Goal: Information Seeking & Learning: Compare options

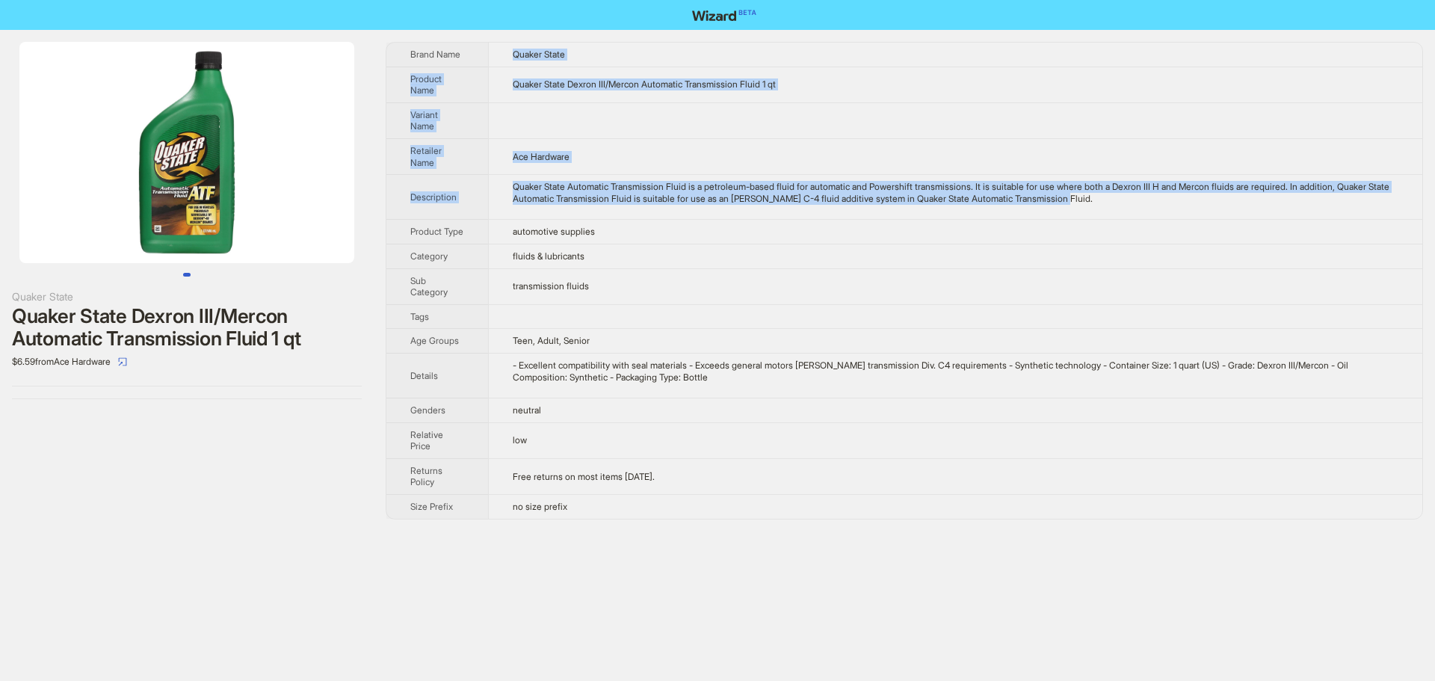
drag, startPoint x: 516, startPoint y: 52, endPoint x: 1156, endPoint y: 211, distance: 660.0
click at [1156, 211] on tbody "Brand Name Quaker State Product Name Quaker State Dexron III/Mercon Automatic T…" at bounding box center [904, 281] width 1036 height 476
copy tbody "Quaker State Product Name Quaker State Dexron III/Mercon Automatic Transmission…"
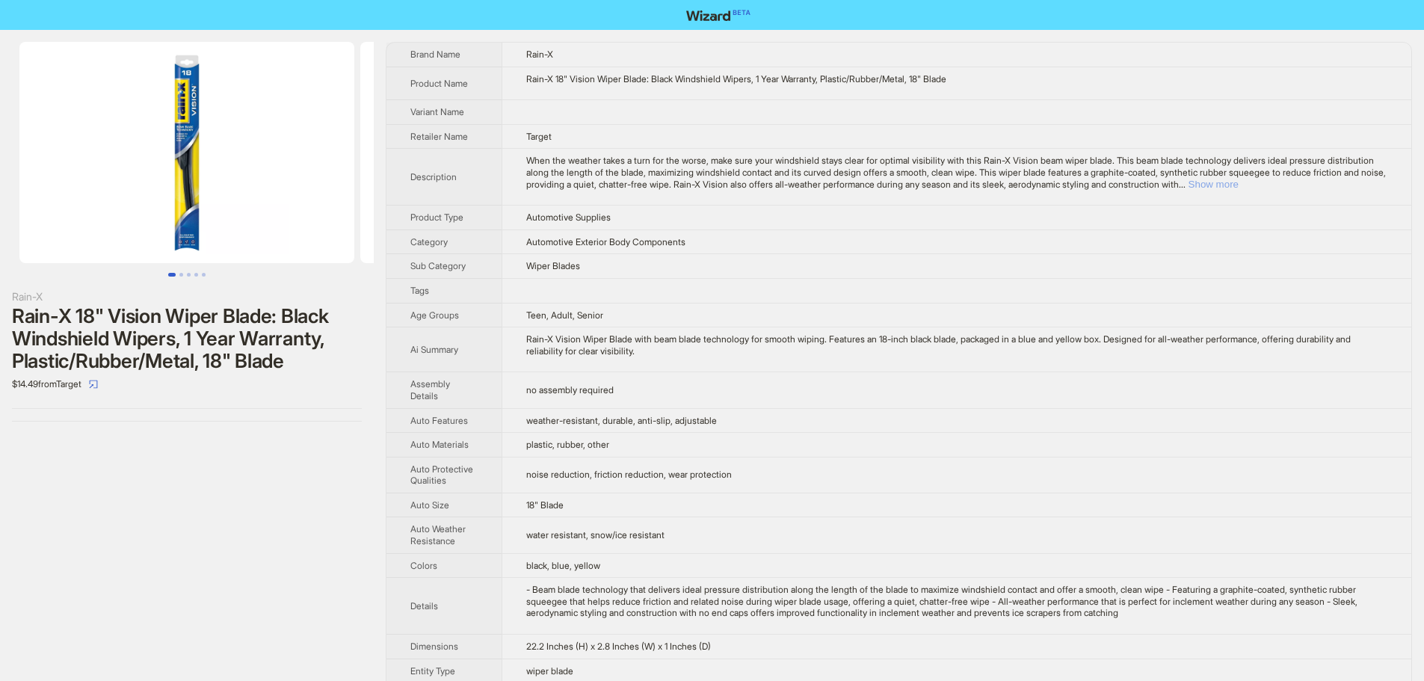
click at [1238, 182] on button "Show more" at bounding box center [1213, 184] width 50 height 11
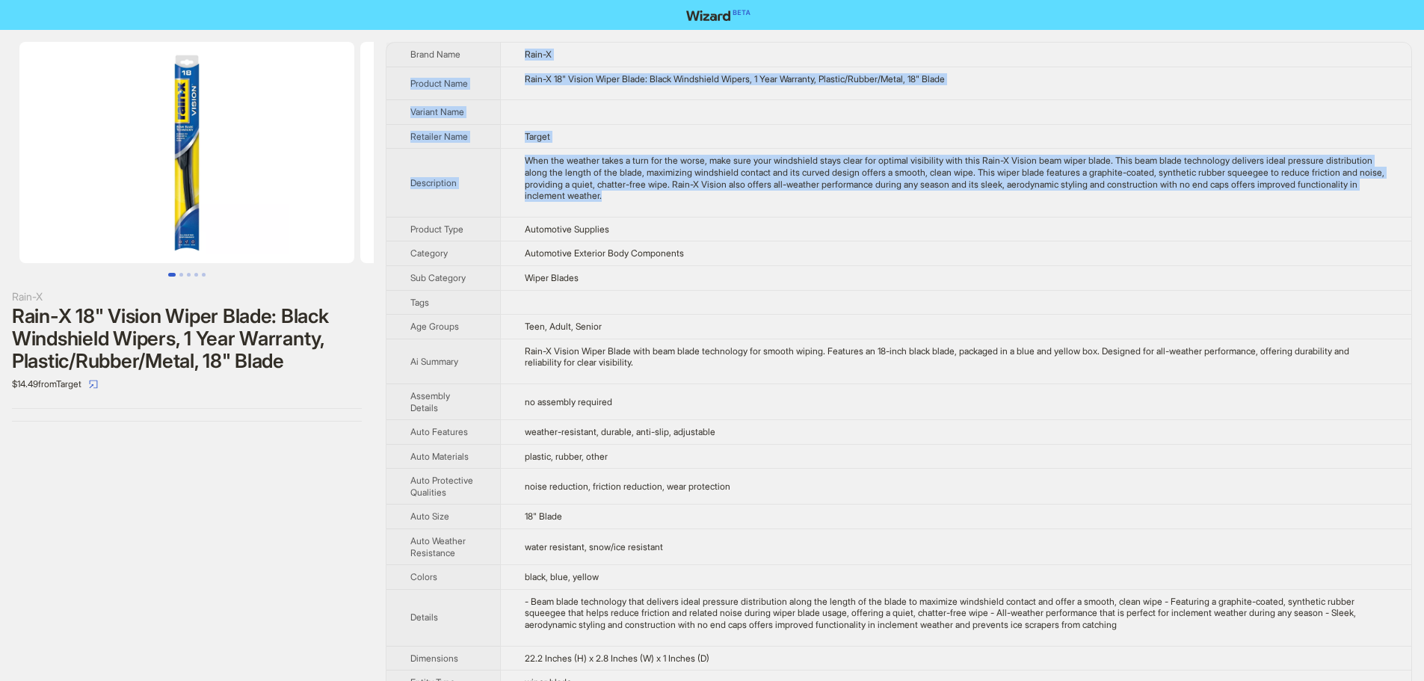
drag, startPoint x: 525, startPoint y: 53, endPoint x: 745, endPoint y: 202, distance: 265.3
click at [745, 202] on tbody "Brand Name Rain-X Product Name Rain-X 18" Vision Wiper Blade: Black Windshield …" at bounding box center [898, 581] width 1025 height 1077
copy tbody "Rain-X Product Name Rain-X 18" Vision Wiper Blade: Black Windshield Wipers, 1 Y…"
click at [762, 197] on div "When the weather takes a turn for the worse, make sure your windshield stays cl…" at bounding box center [956, 178] width 862 height 46
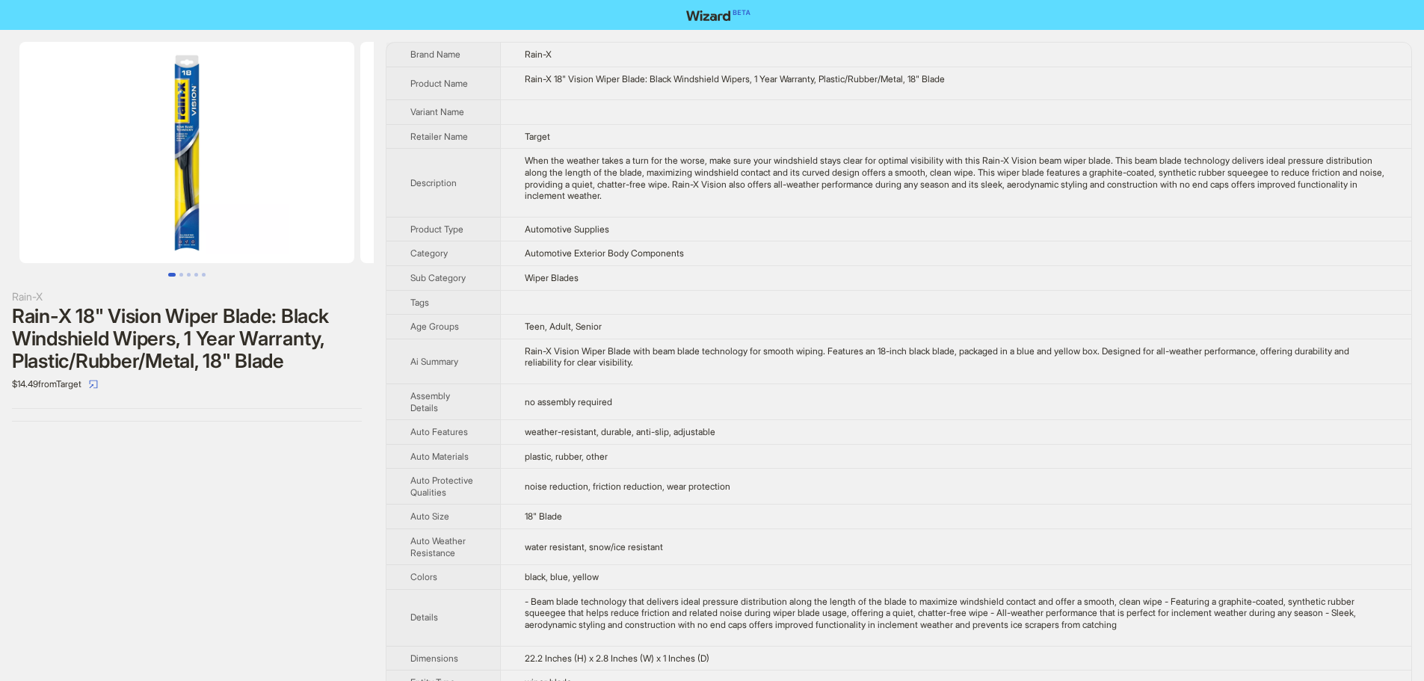
click at [725, 389] on td "no assembly required" at bounding box center [955, 401] width 911 height 36
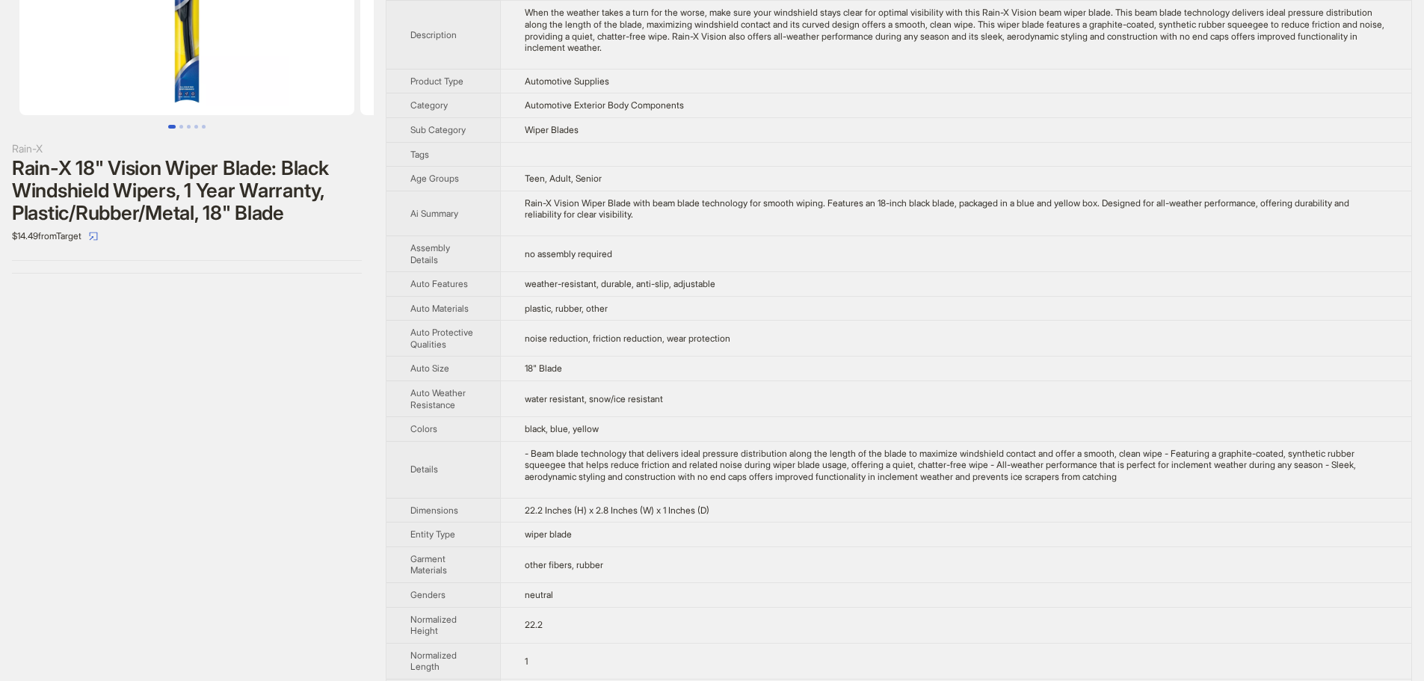
scroll to position [149, 0]
drag, startPoint x: 527, startPoint y: 513, endPoint x: 767, endPoint y: 519, distance: 240.0
click at [767, 519] on td "22.2 Inches (H) x 2.8 Inches (W) x 1 Inches (D)" at bounding box center [955, 508] width 911 height 25
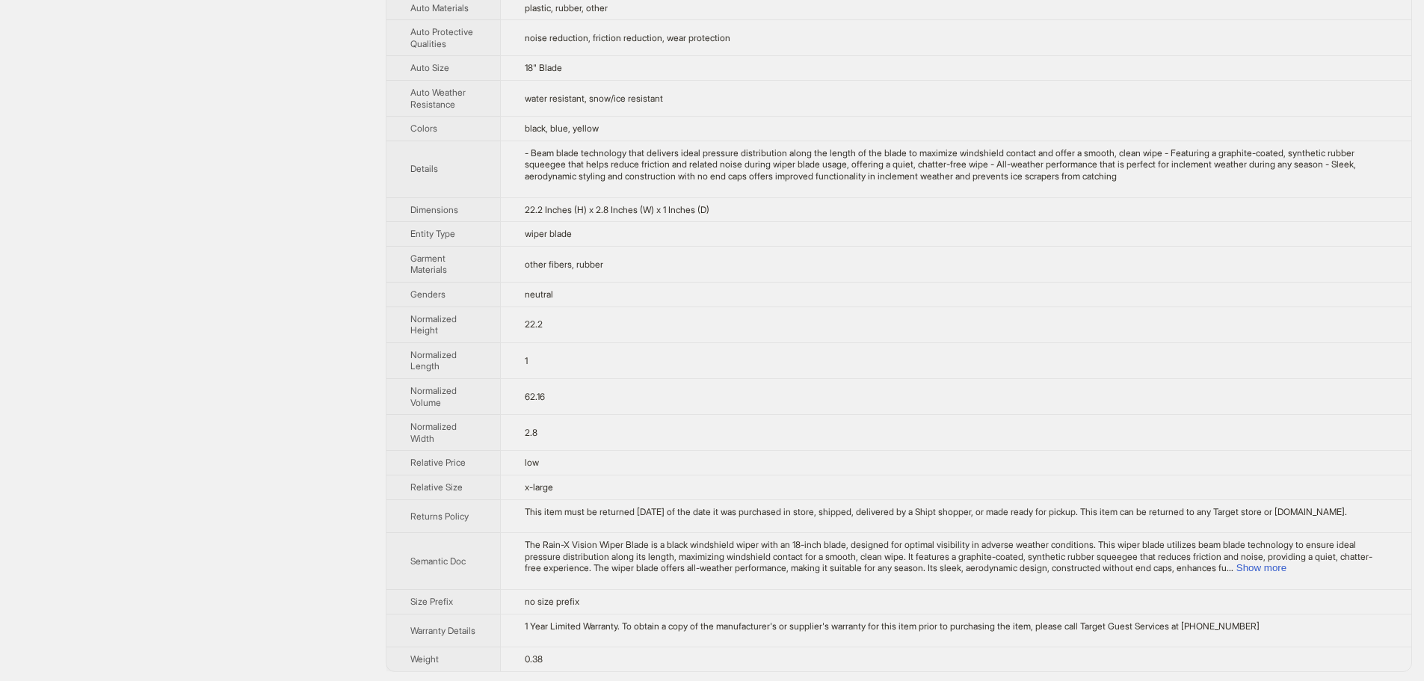
scroll to position [466, 0]
click at [1286, 561] on button "Show more" at bounding box center [1261, 564] width 50 height 11
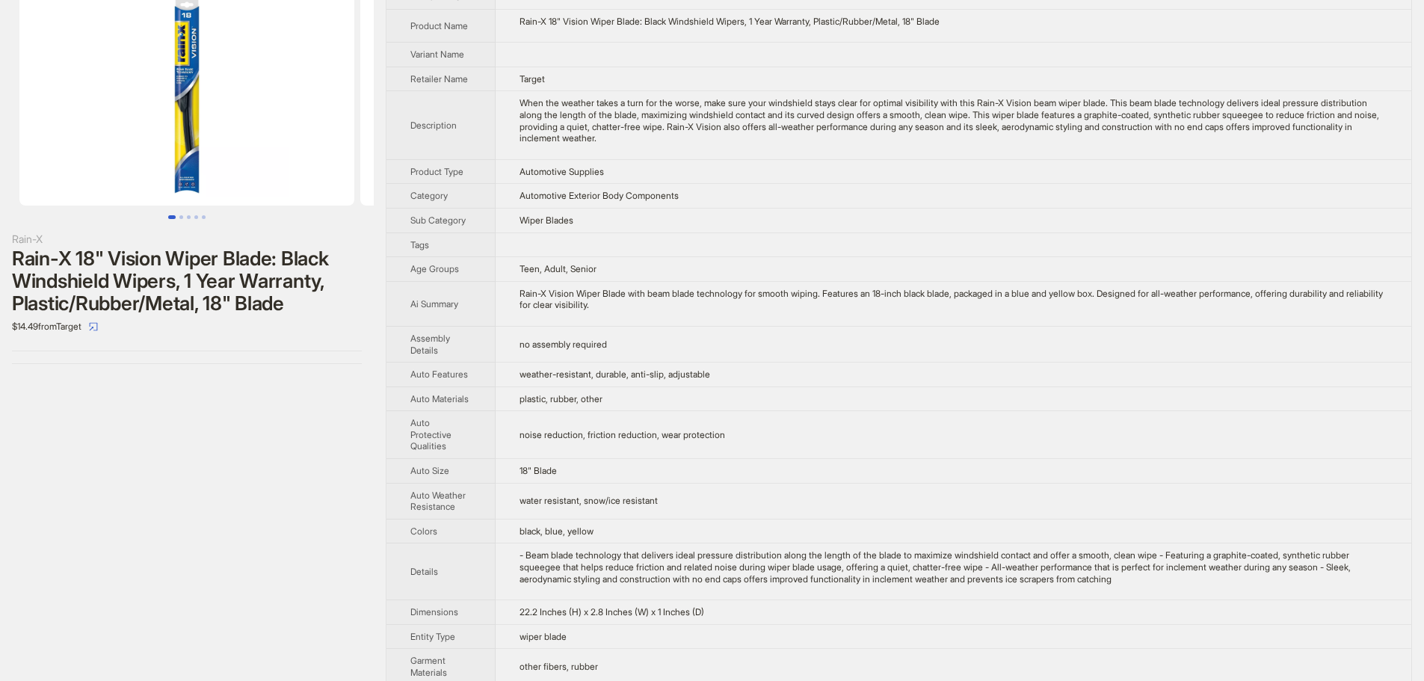
scroll to position [0, 0]
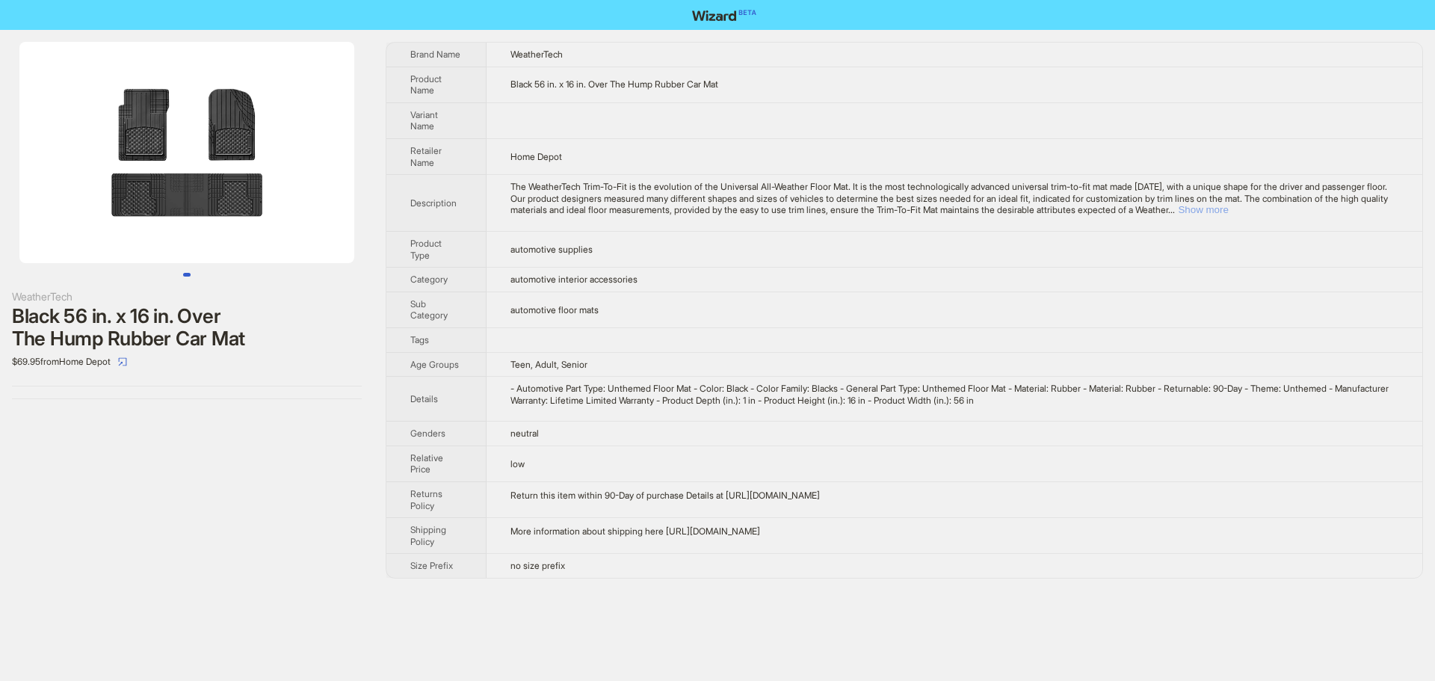
click at [1228, 207] on button "Show more" at bounding box center [1203, 209] width 50 height 11
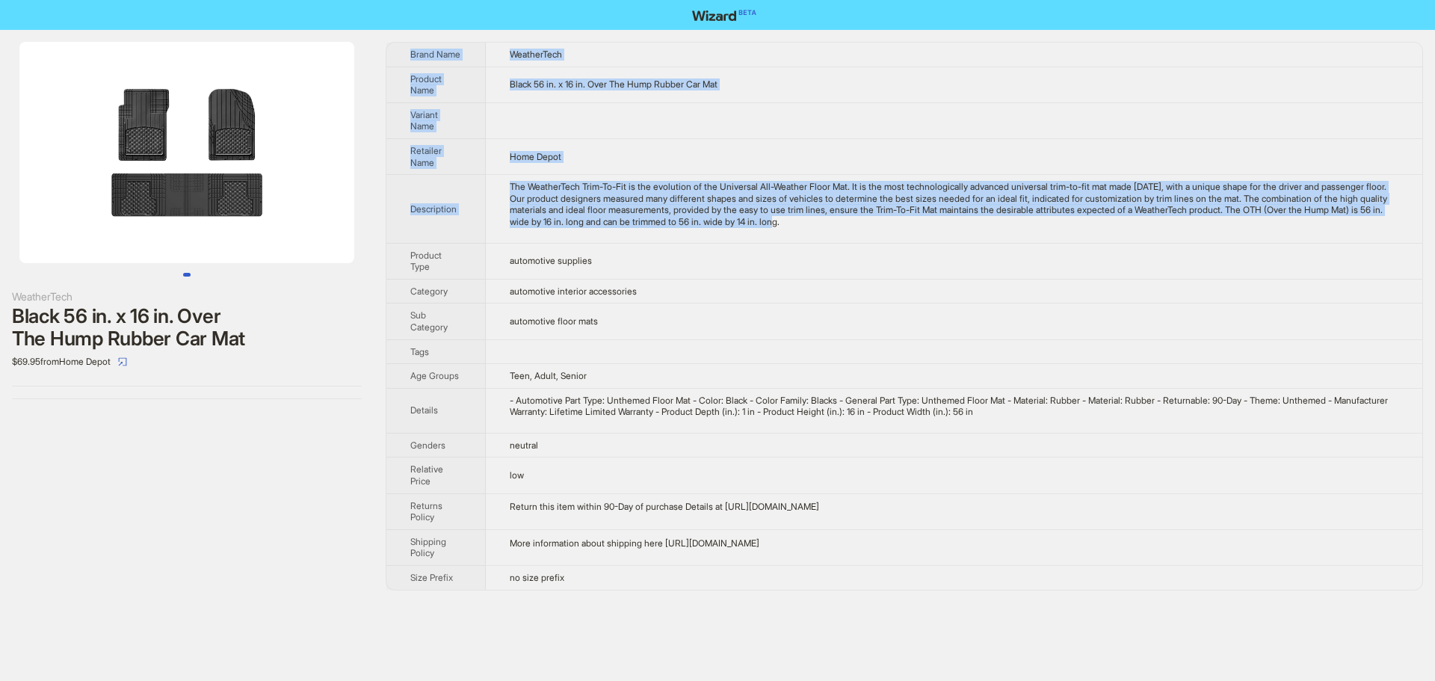
drag, startPoint x: 964, startPoint y: 222, endPoint x: 390, endPoint y: 31, distance: 604.8
click at [390, 31] on div "WeatherTech Black 56 in. x 16 in. Over The Hump Rubber Car Mat $69.95 from Home…" at bounding box center [717, 316] width 1435 height 572
copy tbody "Brand Name WeatherTech Product Name Black 56 in. x 16 in. Over The Hump Rubber …"
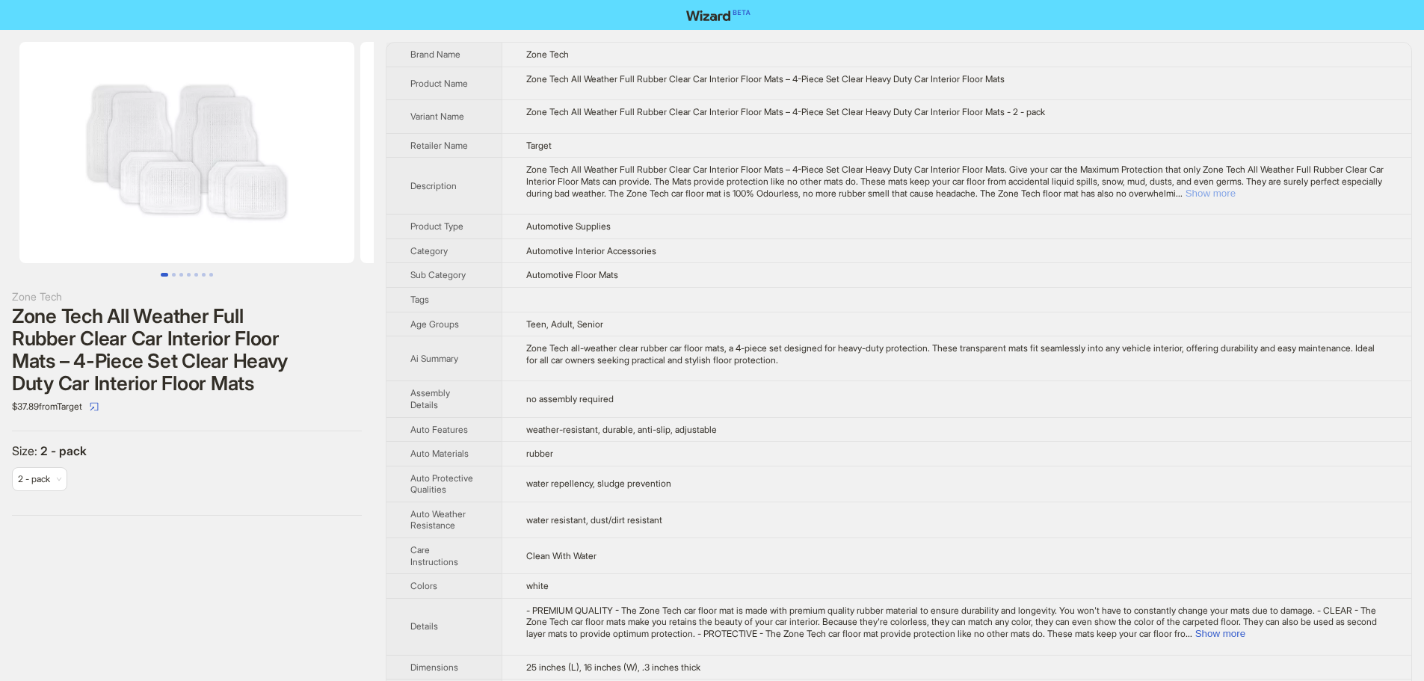
click at [1235, 192] on button "Show more" at bounding box center [1210, 193] width 50 height 11
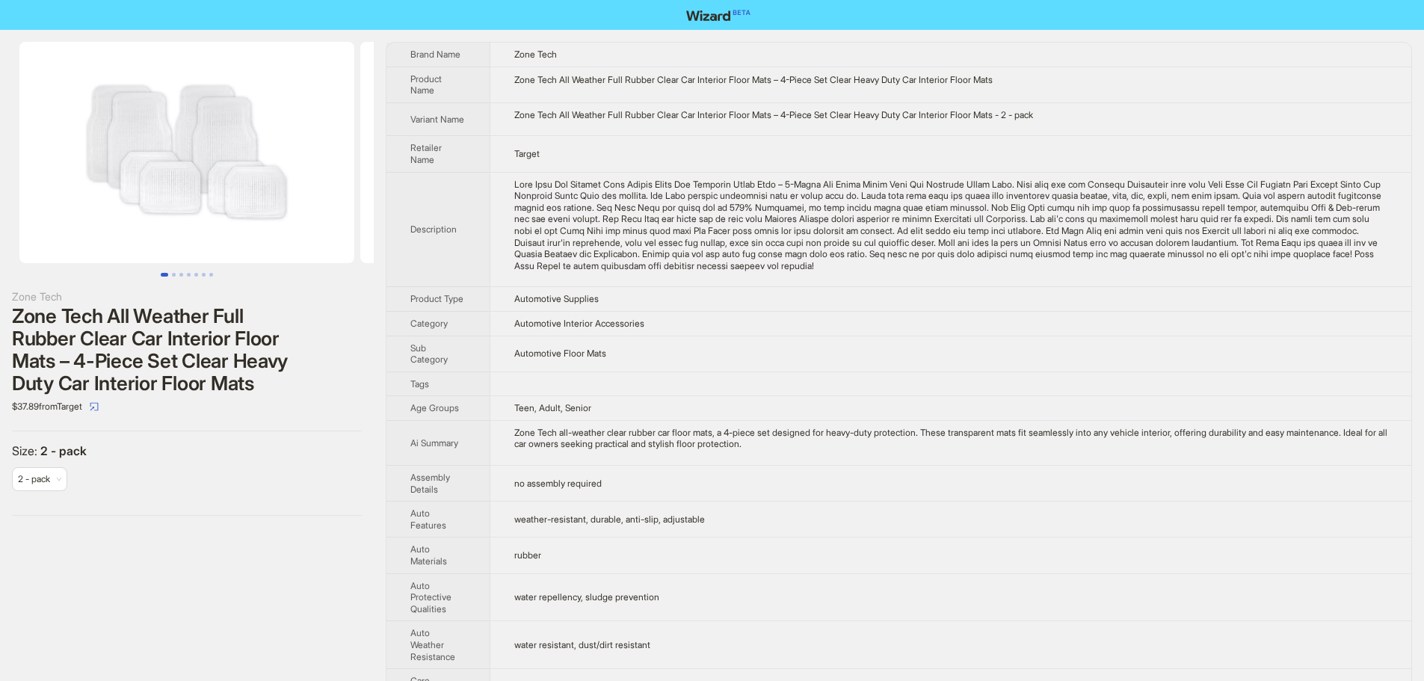
click at [1155, 268] on div "Zone Tech All Weather Full Rubber Clear Car Interior Floor Mats – 4-Piece Set C…" at bounding box center [950, 225] width 873 height 93
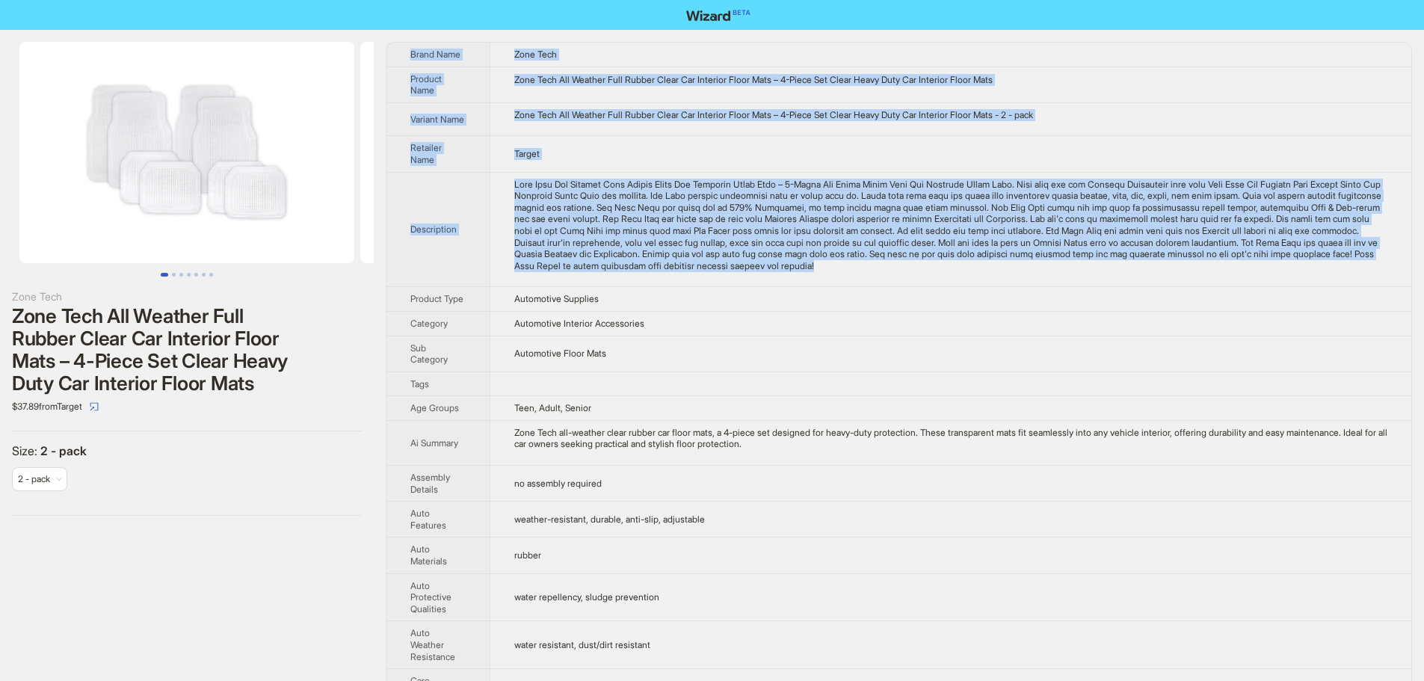
drag, startPoint x: 1154, startPoint y: 268, endPoint x: 403, endPoint y: 46, distance: 783.0
click at [403, 46] on tbody "Brand Name Zone Tech Product Name Zone Tech All Weather Full Rubber Clear Car I…" at bounding box center [898, 653] width 1025 height 1221
copy tbody "Brand Name Zone Tech Product Name Zone Tech All Weather Full Rubber Clear Car I…"
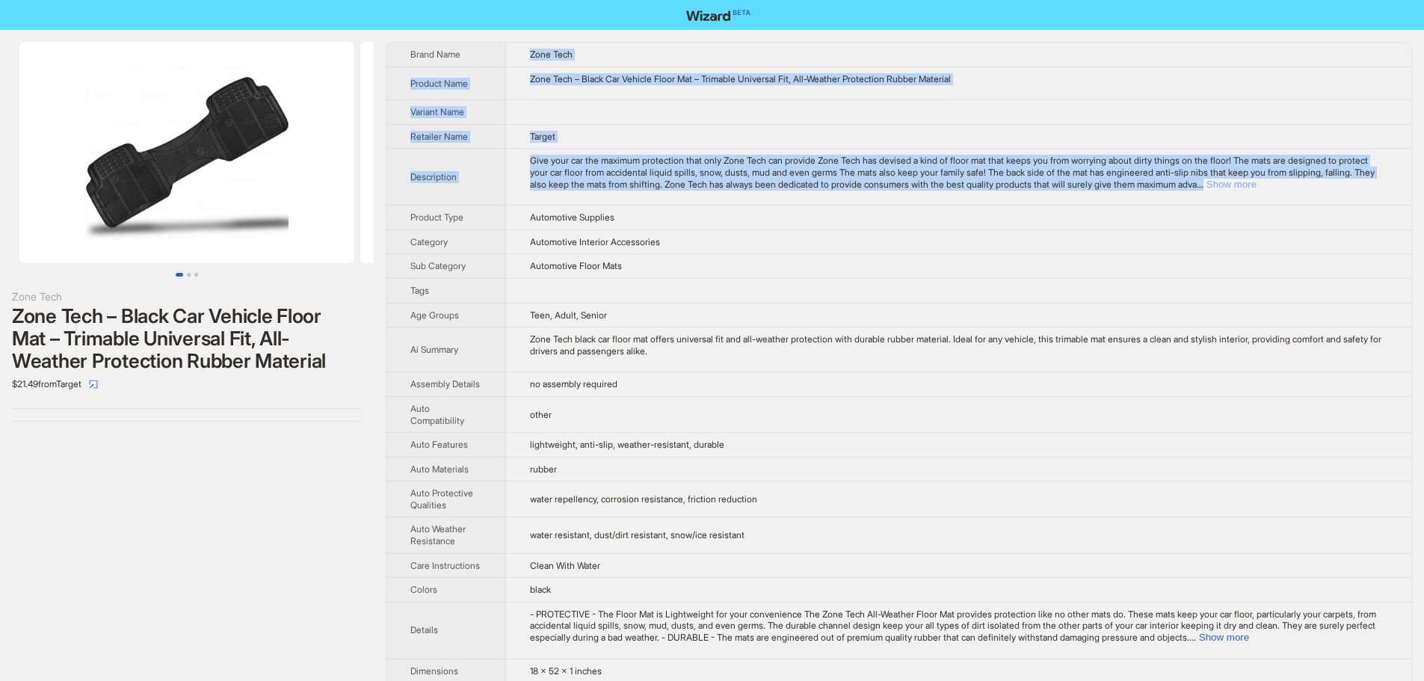
drag, startPoint x: 532, startPoint y: 53, endPoint x: 1359, endPoint y: 187, distance: 837.3
click at [1355, 189] on tbody "Brand Name Zone Tech Product Name Zone Tech – Black Car Vehicle Floor Mat – Tri…" at bounding box center [898, 557] width 1025 height 1029
click at [1256, 185] on button "Show more" at bounding box center [1231, 184] width 50 height 11
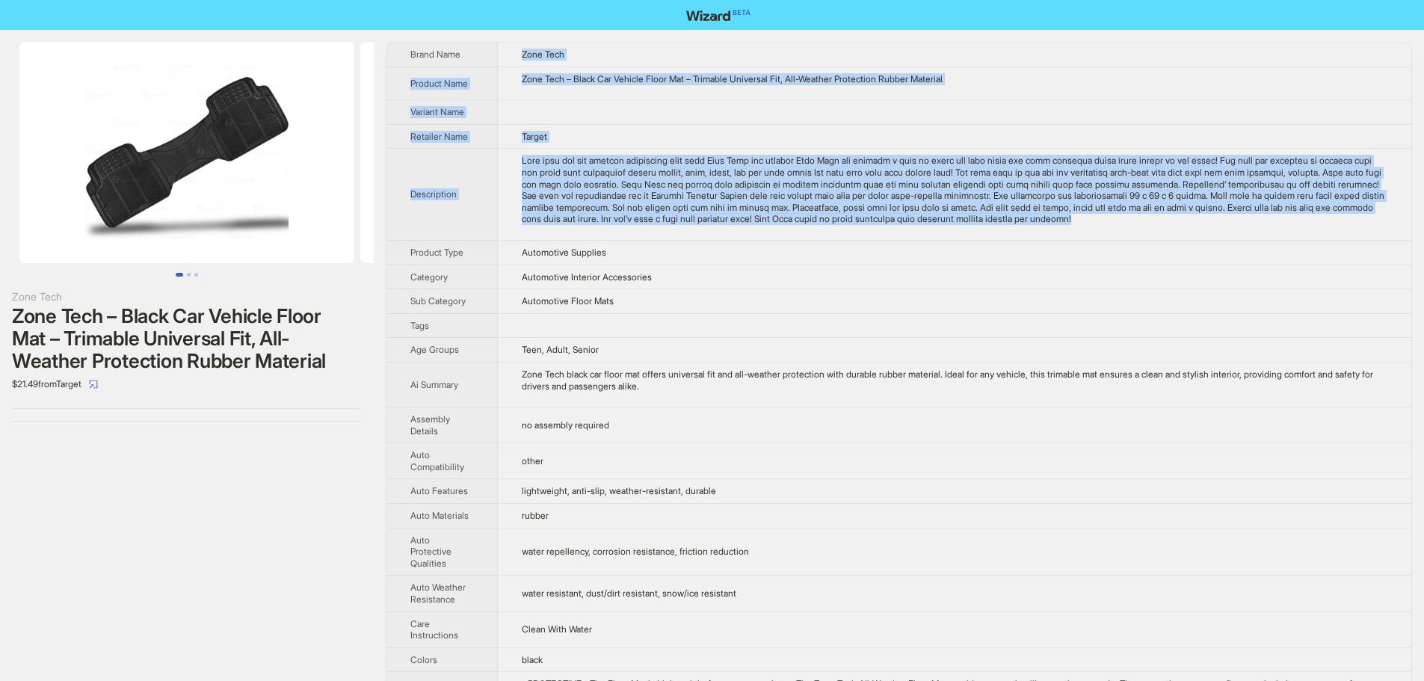
click at [571, 204] on div "Give your car the maximum protection that only Zone Tech can provide Zone Tech …" at bounding box center [955, 190] width 866 height 70
drag, startPoint x: 565, startPoint y: 230, endPoint x: 392, endPoint y: 43, distance: 255.4
click at [392, 43] on tbody "Brand Name Zone Tech Product Name Zone Tech – Black Car Vehicle Floor Mat – Tri…" at bounding box center [898, 594] width 1025 height 1102
copy tbody "Brand Name Zone Tech Product Name Zone Tech – Black Car Vehicle Floor Mat – Tri…"
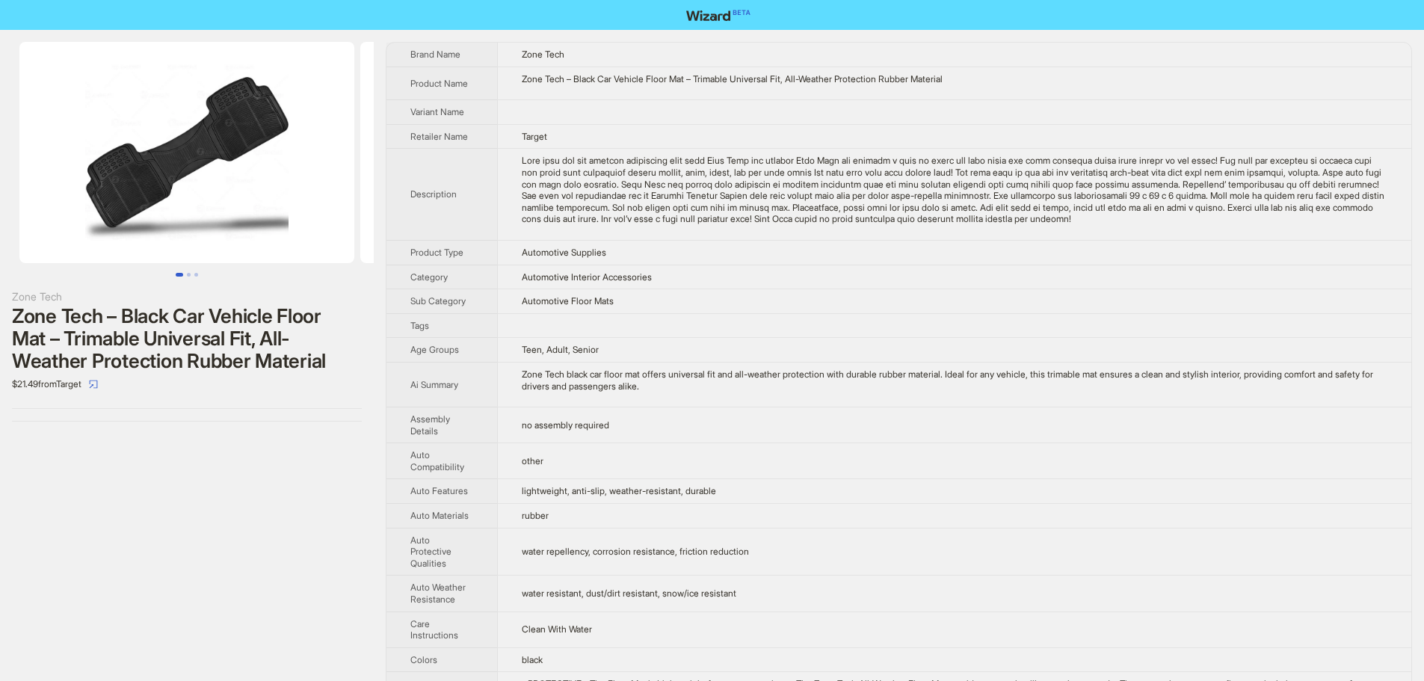
click at [1016, 392] on div "Zone Tech black car floor mat offers universal fit and all-weather protection w…" at bounding box center [955, 379] width 866 height 23
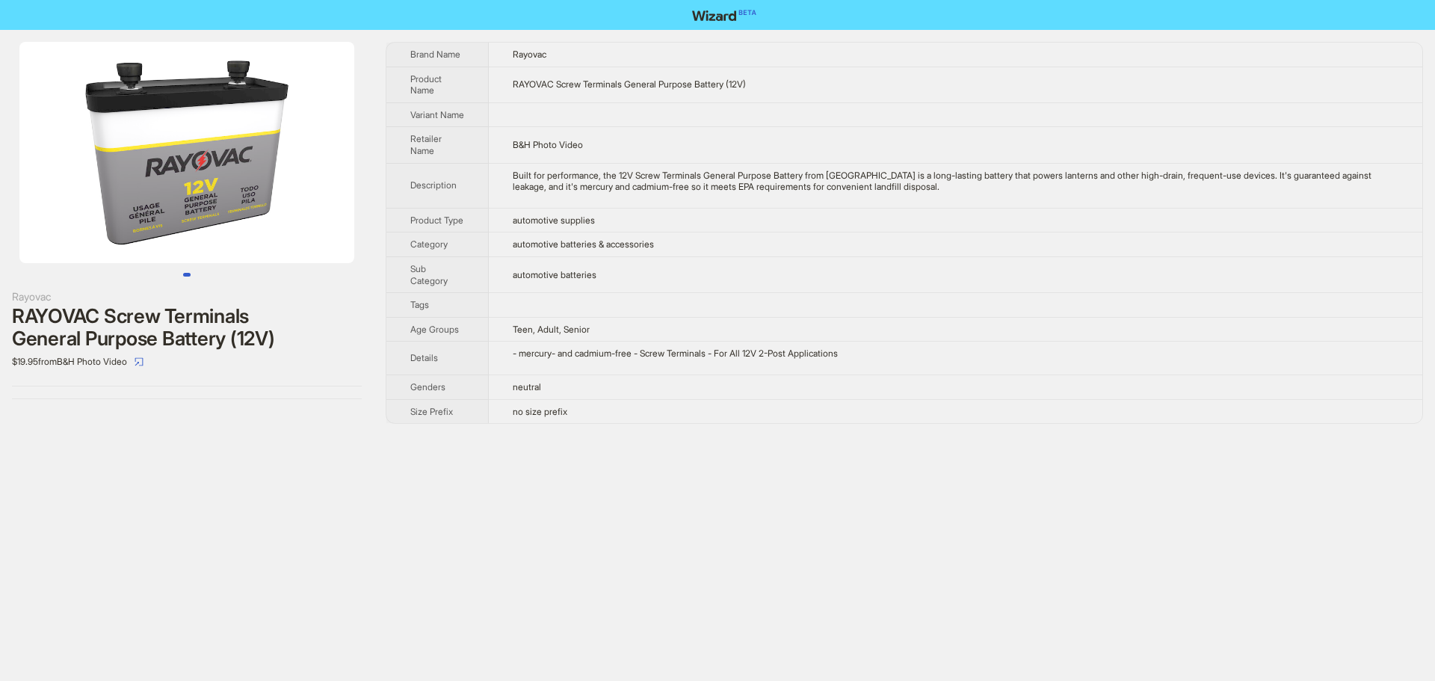
click at [959, 193] on div "Built for performance, the 12V Screw Terminals General Purpose Battery from RAY…" at bounding box center [956, 181] width 886 height 23
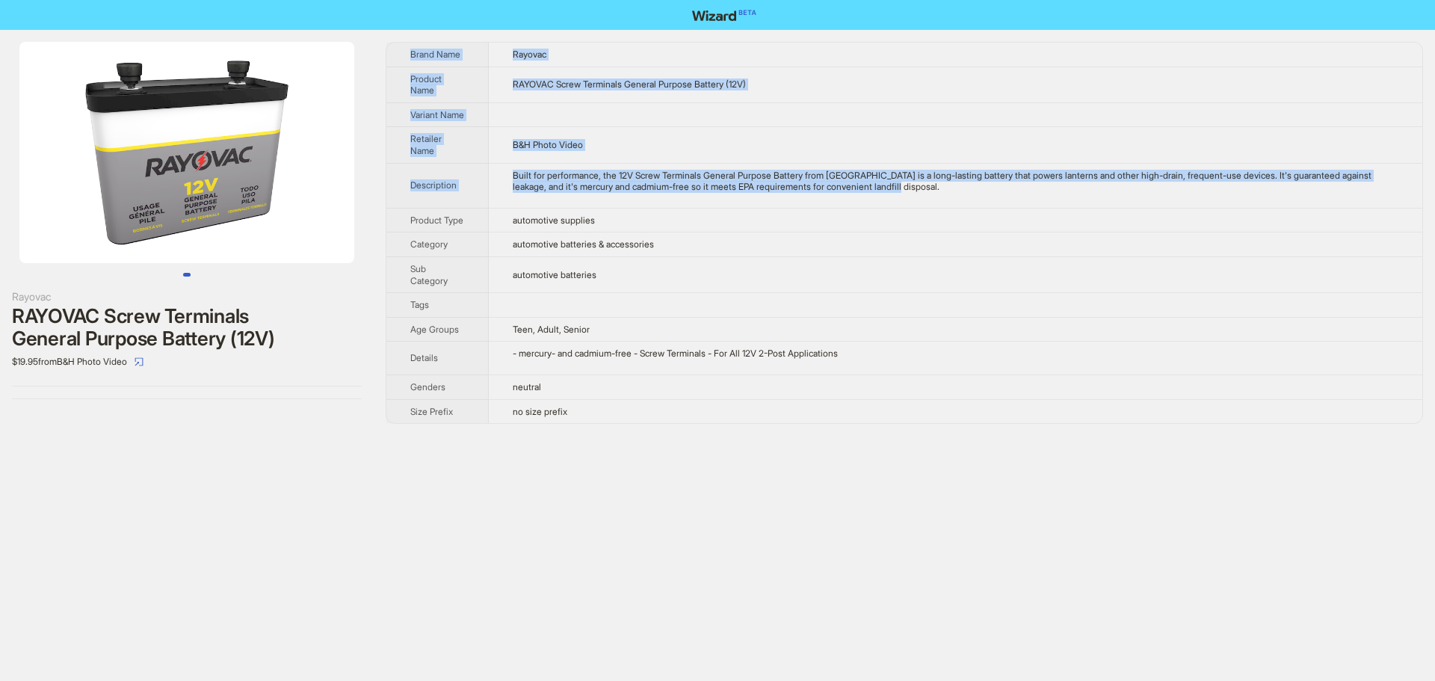
drag, startPoint x: 963, startPoint y: 199, endPoint x: 404, endPoint y: 41, distance: 581.5
click at [404, 41] on div "Rayovac RAYOVAC Screw Terminals General Purpose Battery (12V) $19.95 from B&H P…" at bounding box center [717, 233] width 1435 height 406
copy tbody "Brand Name Rayovac Product Name RAYOVAC Screw Terminals General Purpose Battery…"
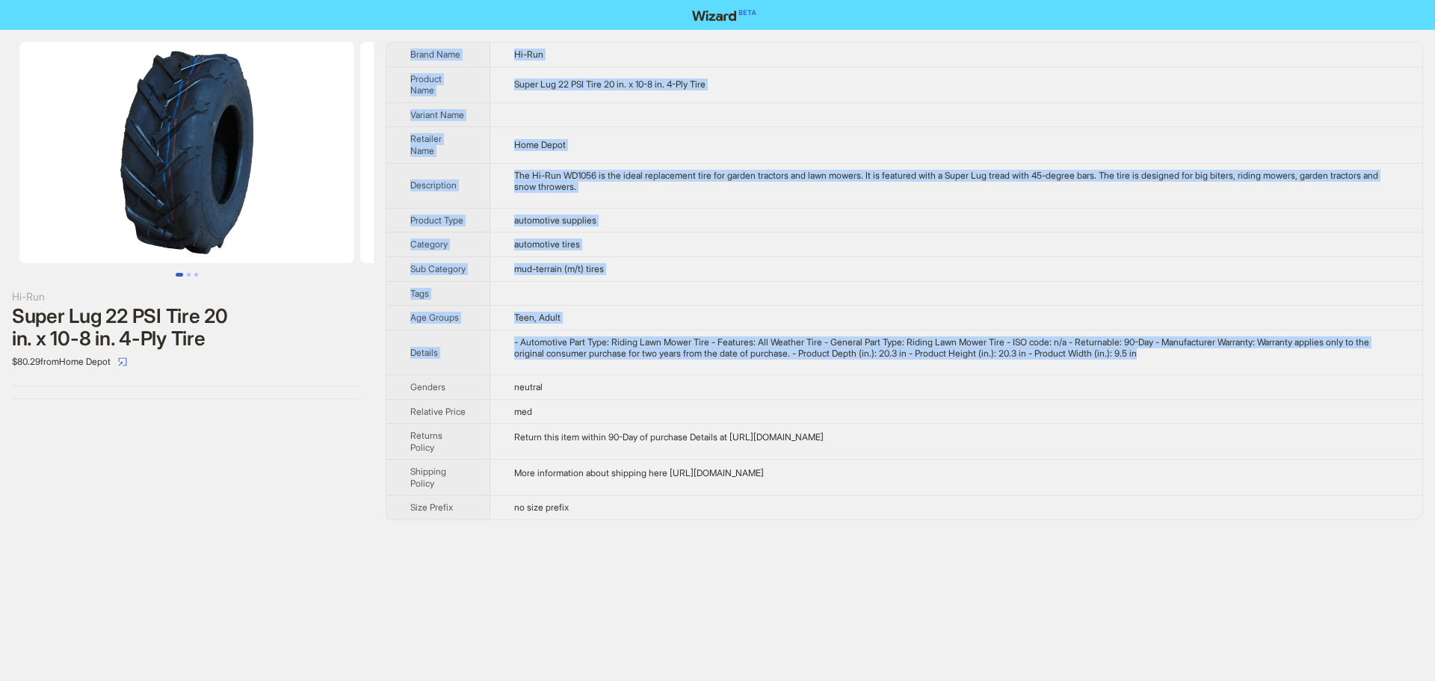
drag, startPoint x: 1199, startPoint y: 369, endPoint x: 397, endPoint y: 40, distance: 867.0
click at [397, 40] on div "Hi-Run Super Lug 22 PSI Tire 20 in. x 10-8 in. 4-Ply Tire $80.29 from Home Depo…" at bounding box center [717, 281] width 1435 height 502
copy tbody "Brand Name Hi-Run Product Name Super Lug 22 PSI Tire 20 in. x 10-8 in. 4-Ply Ti…"
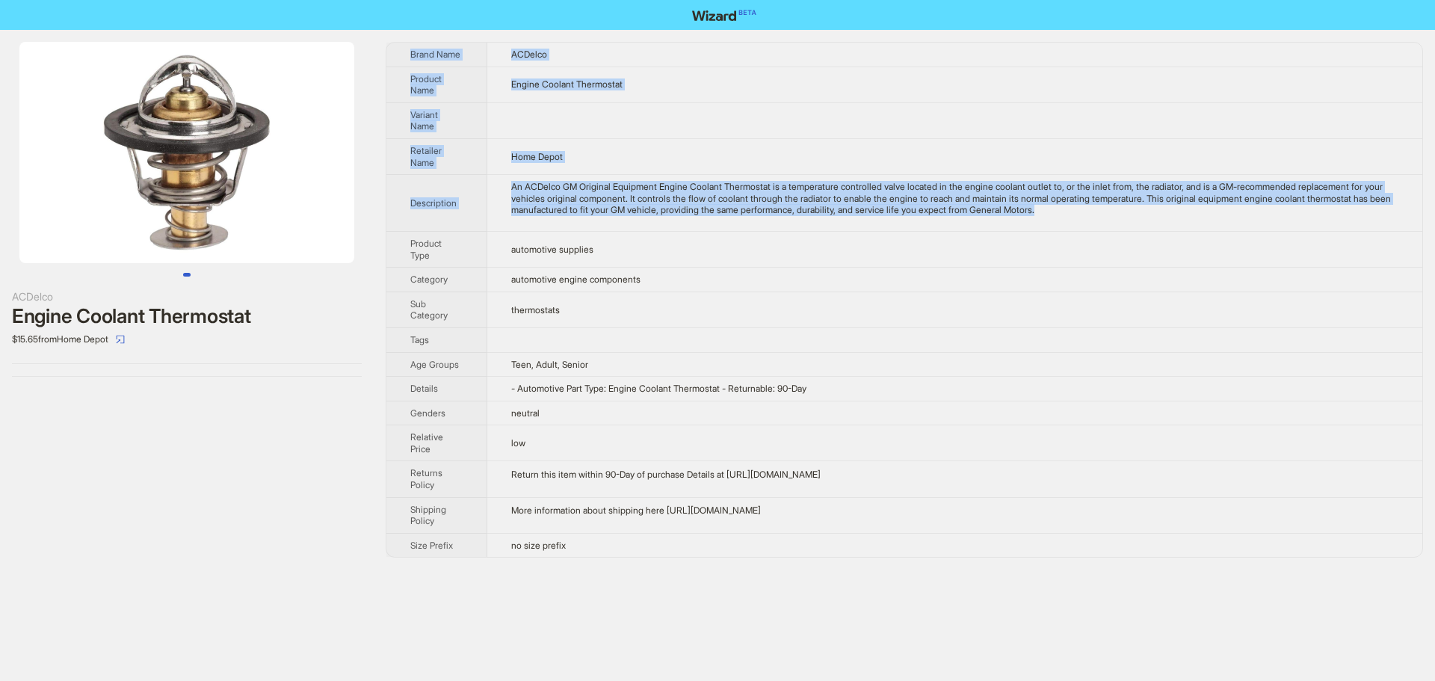
drag, startPoint x: 1154, startPoint y: 214, endPoint x: 403, endPoint y: 55, distance: 767.8
click at [403, 55] on tbody "Brand Name ACDelco Product Name Engine Coolant Thermostat Variant Name Retailer…" at bounding box center [904, 300] width 1036 height 514
copy tbody "Brand Name ACDelco Product Name Engine Coolant Thermostat Variant Name Retailer…"
click at [1140, 119] on td at bounding box center [954, 120] width 935 height 36
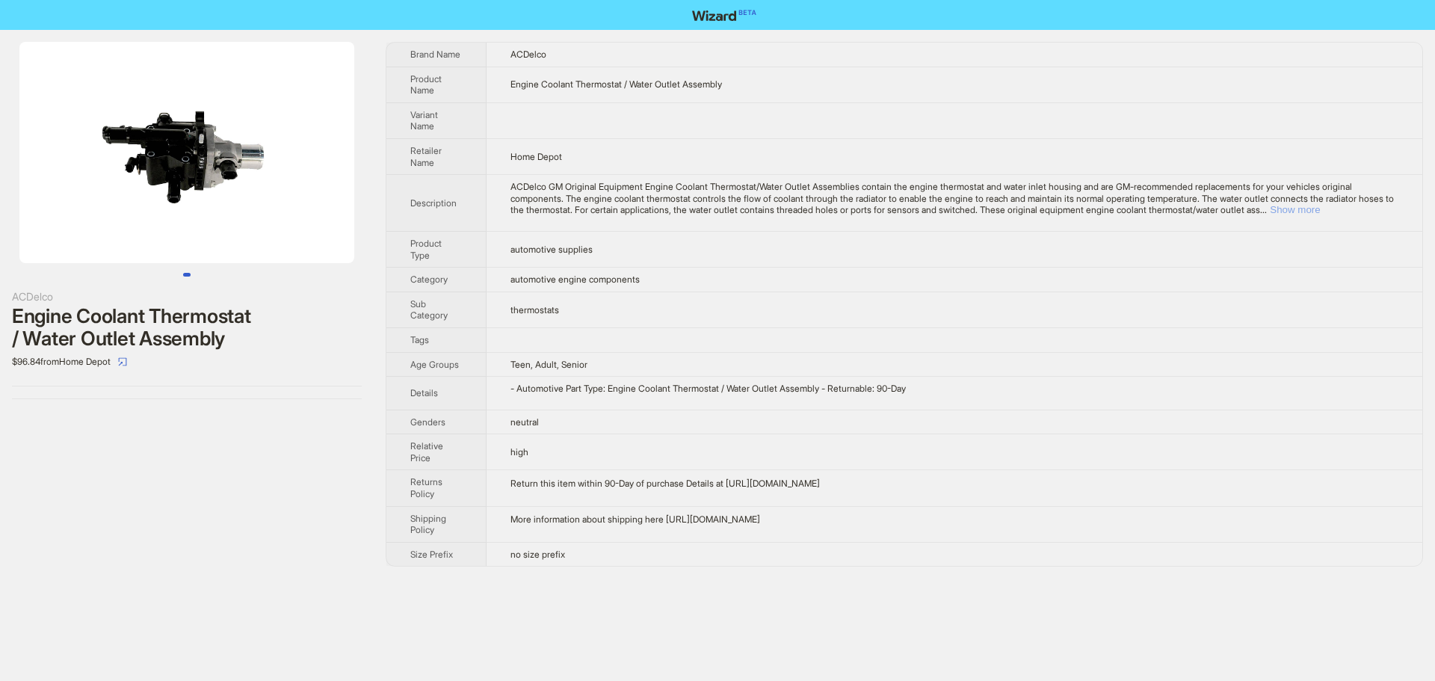
click at [1320, 211] on button "Show more" at bounding box center [1295, 209] width 50 height 11
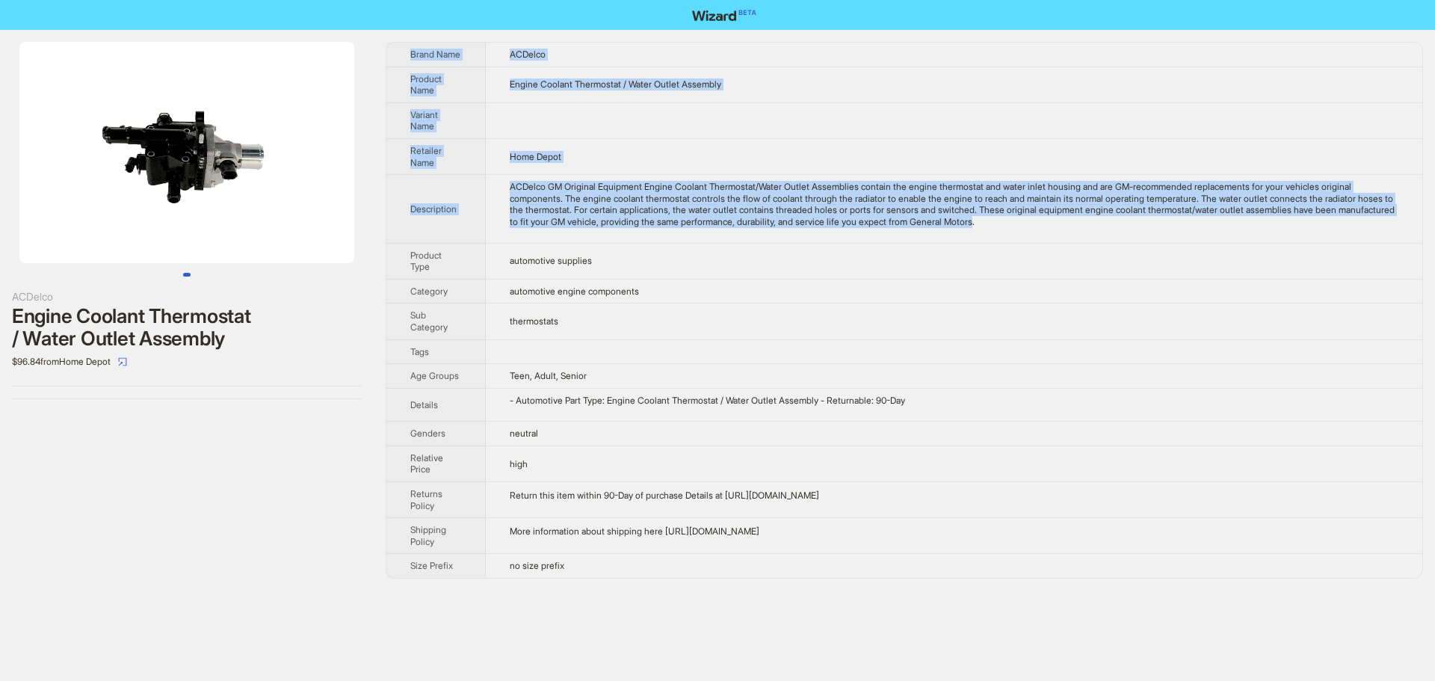
drag, startPoint x: 1085, startPoint y: 225, endPoint x: 395, endPoint y: 43, distance: 714.2
click at [395, 43] on tbody "Brand Name ACDelco Product Name Engine Coolant Thermostat / Water Outlet Assemb…" at bounding box center [904, 310] width 1036 height 535
copy tbody "Brand Name ACDelco Product Name Engine Coolant Thermostat / Water Outlet Assemb…"
click at [1158, 115] on td at bounding box center [954, 120] width 936 height 36
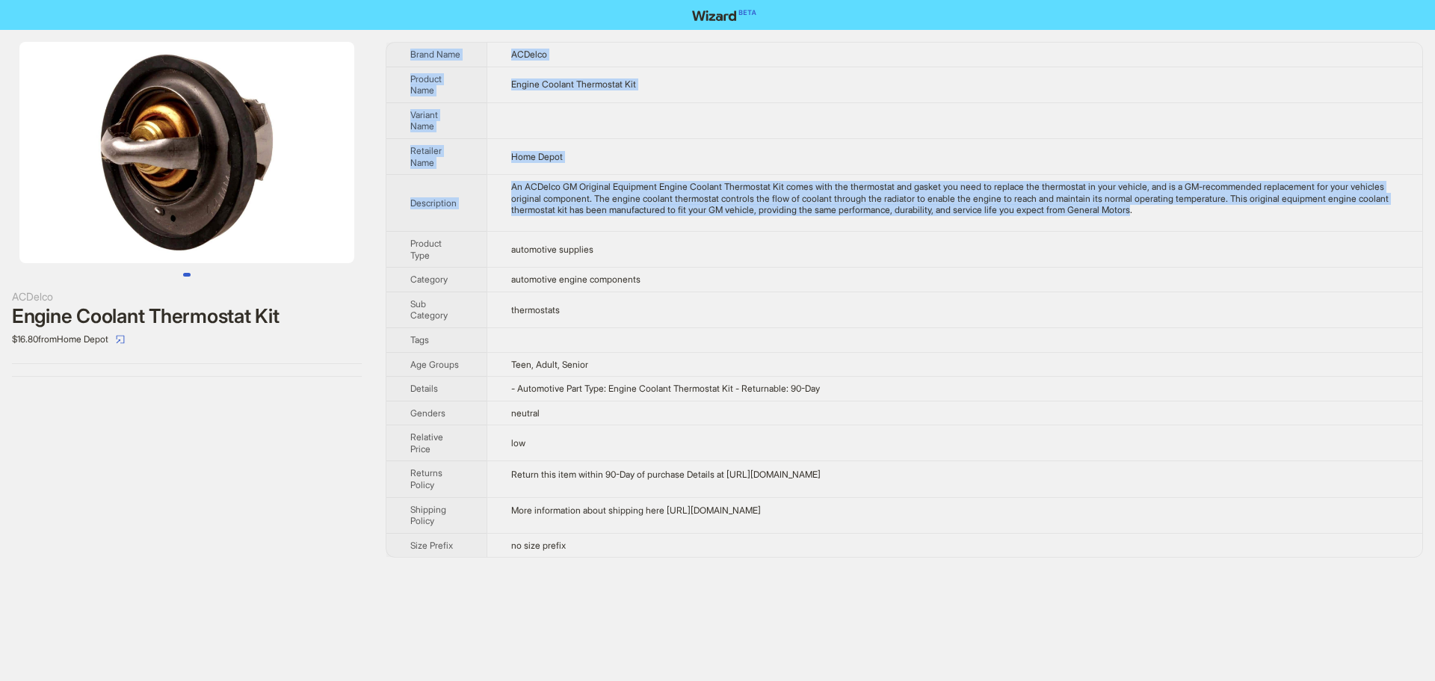
drag, startPoint x: 1276, startPoint y: 210, endPoint x: 403, endPoint y: 37, distance: 890.5
click at [403, 37] on div "ACDelco Engine Coolant Thermostat Kit $16.80 from Home Depot Brand Name ACDelco…" at bounding box center [717, 300] width 1435 height 540
copy tbody "Brand Name ACDelco Product Name Engine Coolant Thermostat Kit Variant Name Reta…"
click at [915, 164] on td "Home Depot" at bounding box center [955, 156] width 936 height 36
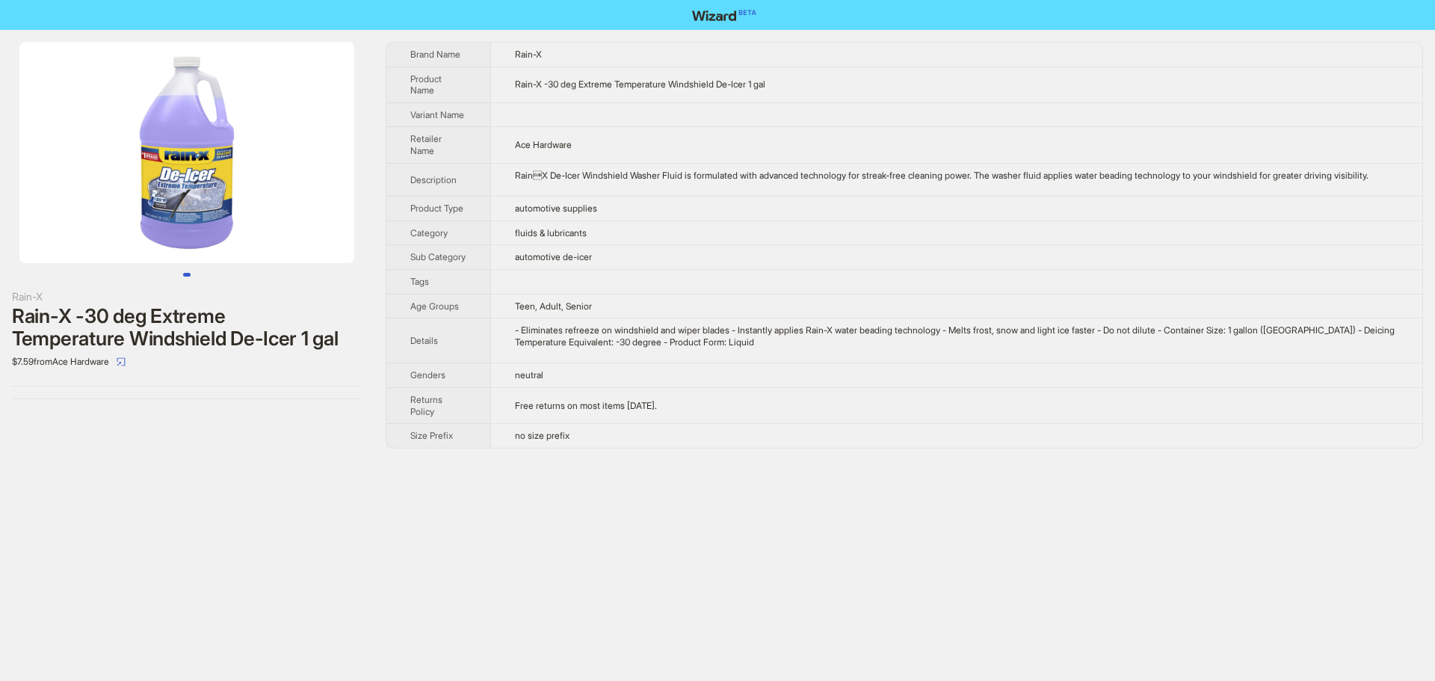
click at [779, 126] on td at bounding box center [956, 114] width 932 height 25
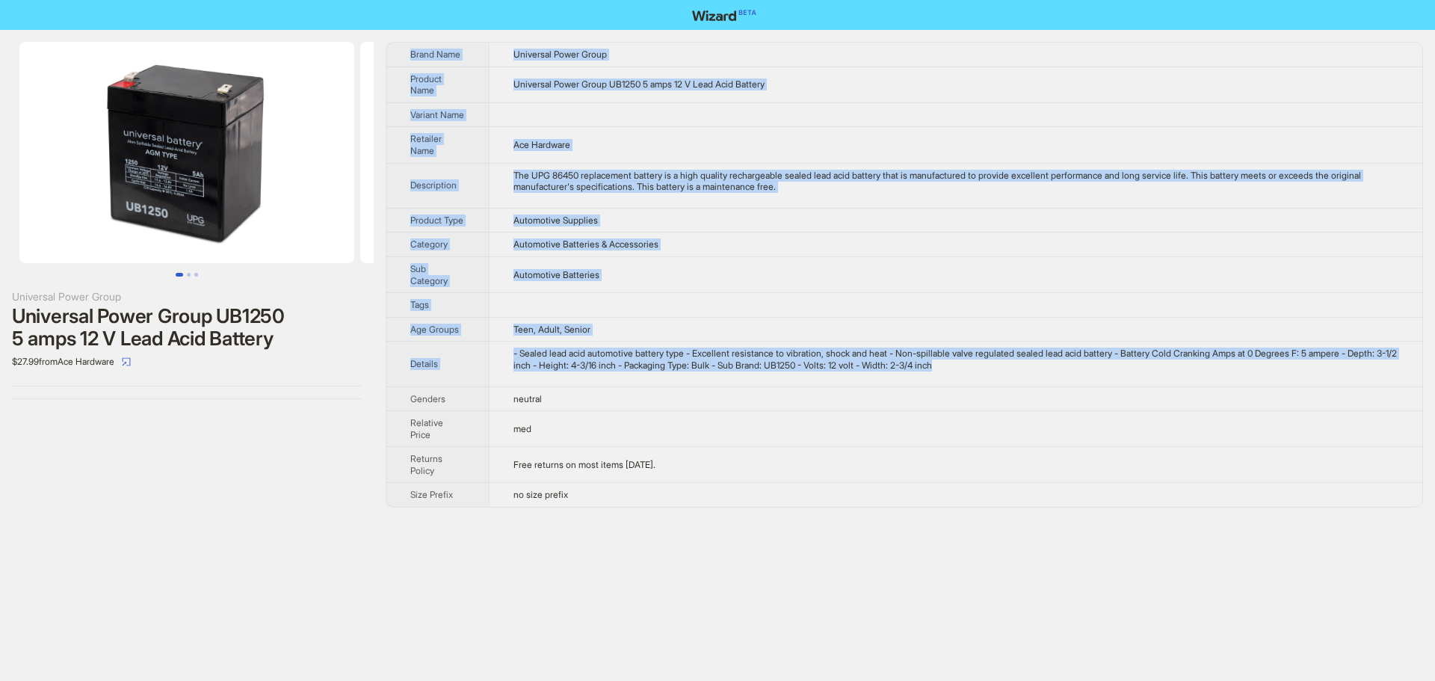
drag, startPoint x: 1015, startPoint y: 389, endPoint x: 407, endPoint y: 50, distance: 696.2
click at [407, 50] on tbody "Brand Name Universal Power Group Product Name Universal Power Group UB1250 5 am…" at bounding box center [904, 275] width 1036 height 464
copy tbody "Brand Name Universal Power Group Product Name Universal Power Group UB1250 5 am…"
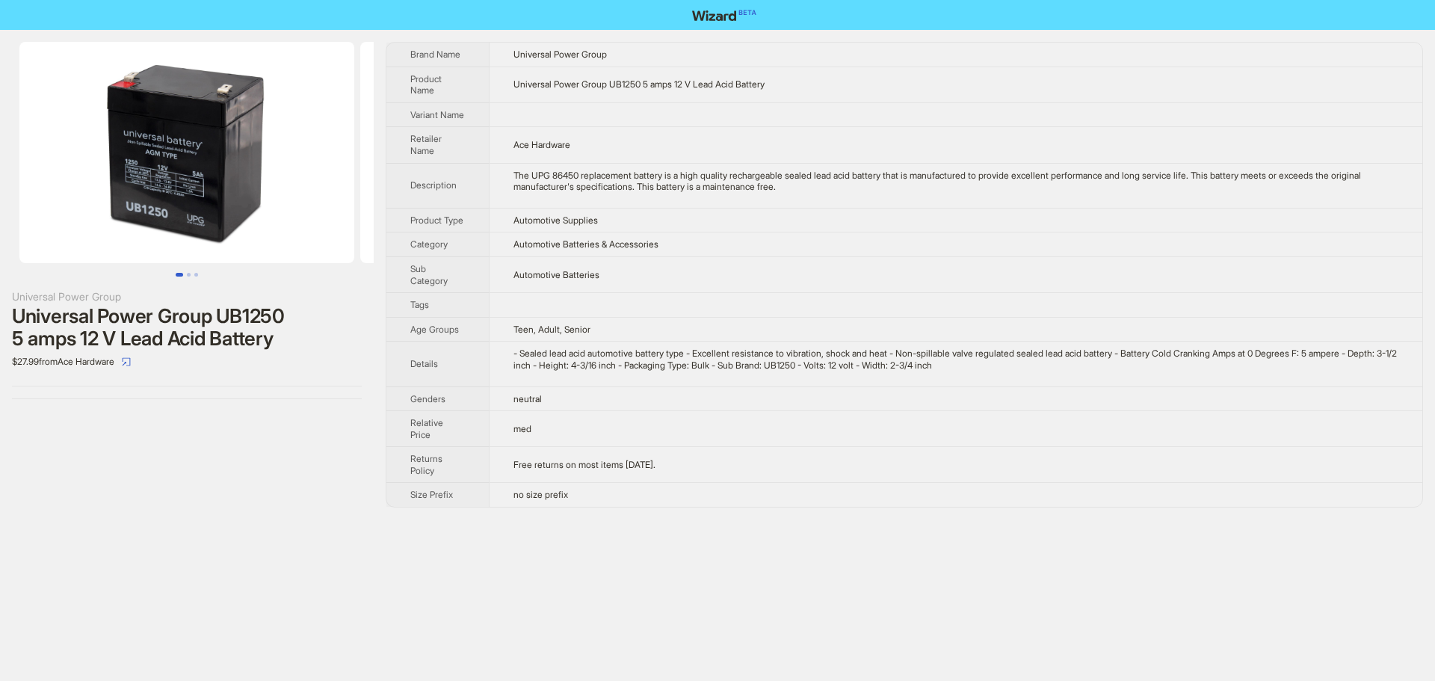
drag, startPoint x: 114, startPoint y: 498, endPoint x: 530, endPoint y: 309, distance: 456.8
click at [123, 495] on div "Universal Power Group Universal Power Group UB1250 5 amps 12 V Lead Acid Batter…" at bounding box center [187, 275] width 374 height 490
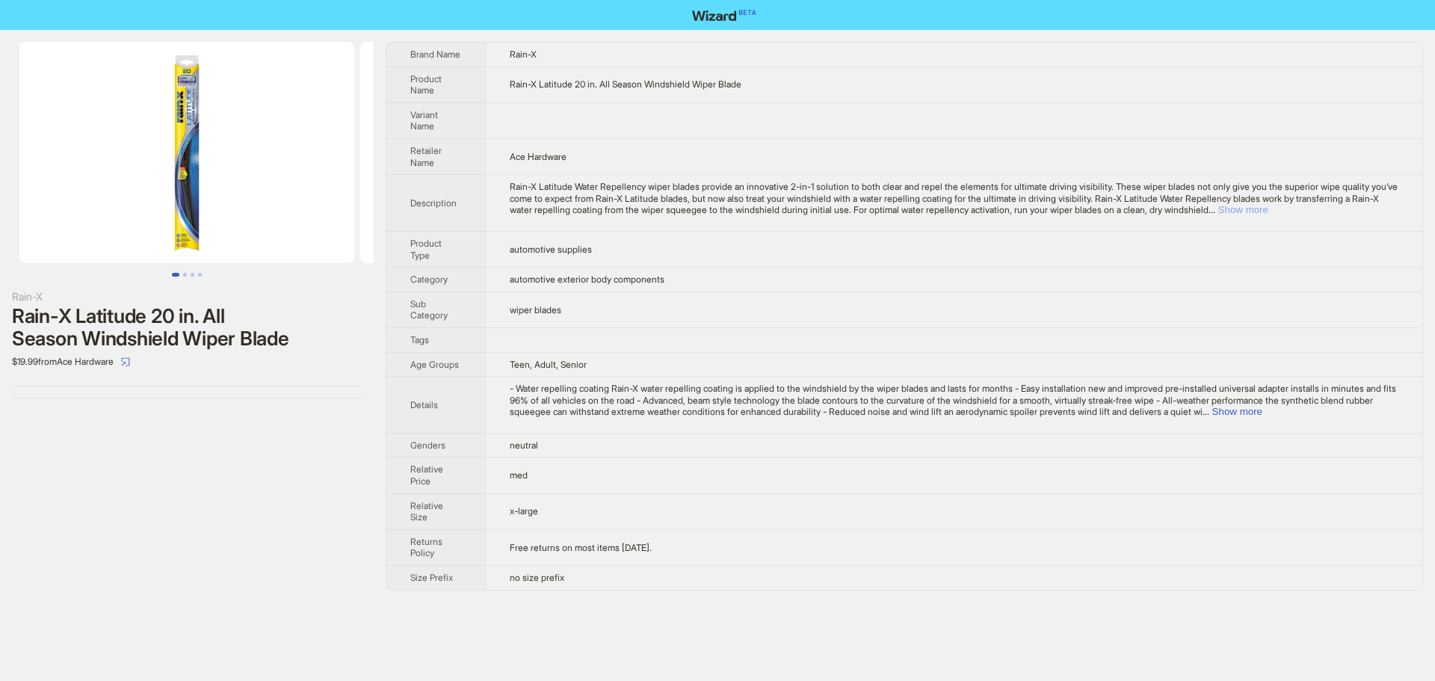
click at [1268, 211] on button "Show more" at bounding box center [1243, 209] width 50 height 11
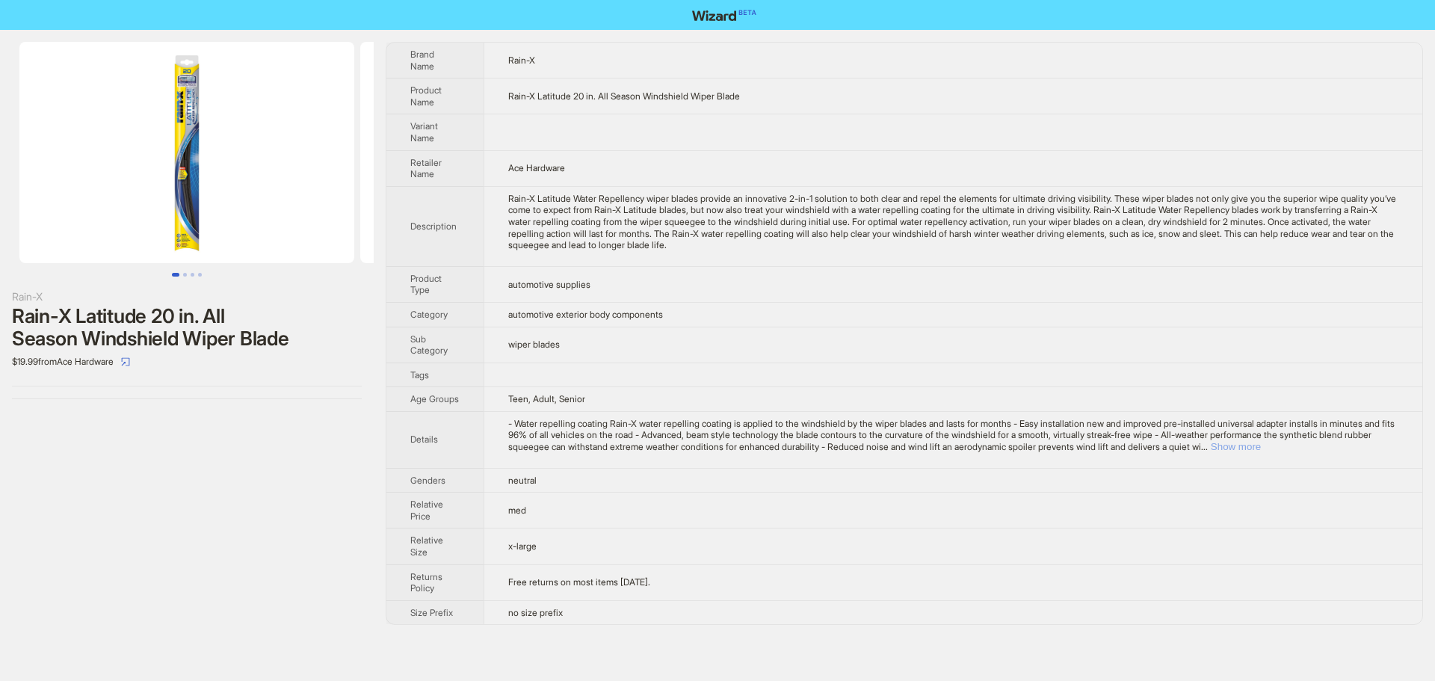
click at [1261, 442] on button "Show more" at bounding box center [1236, 446] width 50 height 11
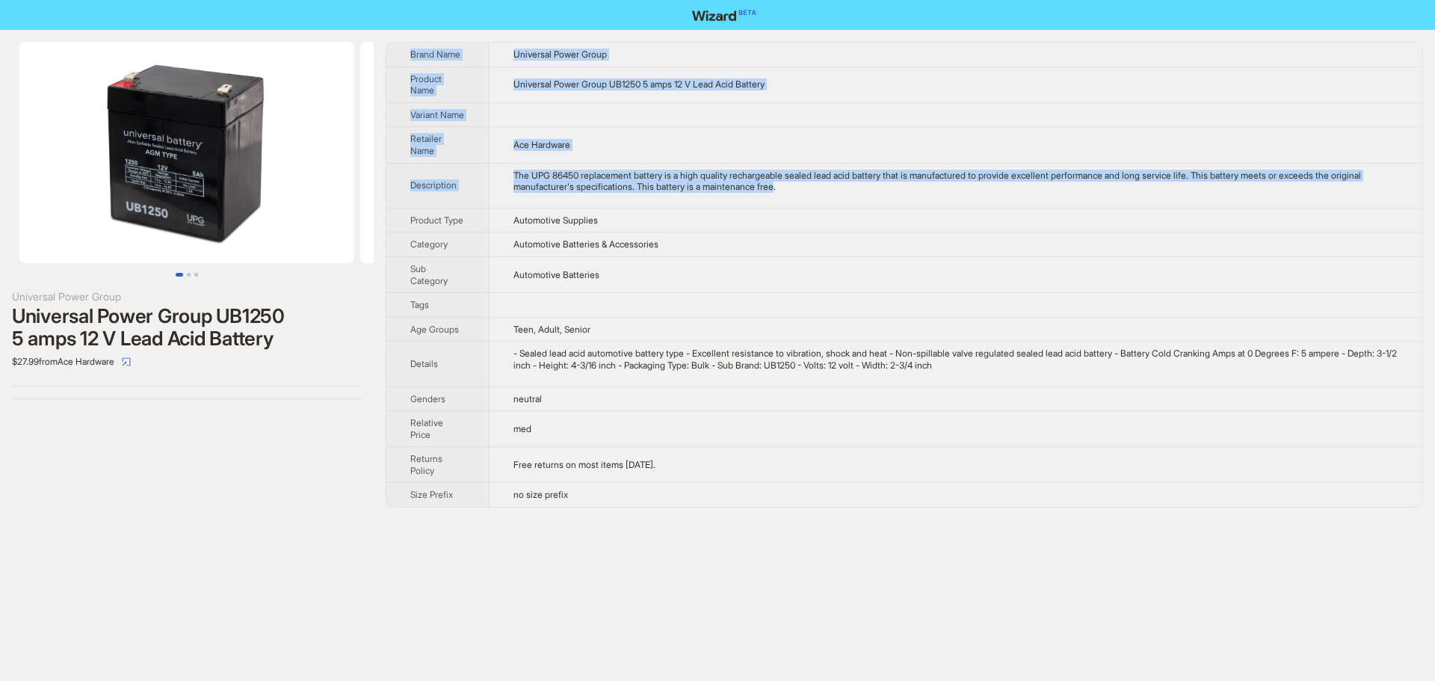
drag, startPoint x: 824, startPoint y: 201, endPoint x: 427, endPoint y: 31, distance: 430.9
click at [427, 31] on div "Universal Power Group Universal Power Group UB1250 5 amps 12 V Lead Acid Batter…" at bounding box center [717, 275] width 1435 height 490
copy tbody "Brand Name Universal Power Group Product Name Universal Power Group UB1250 5 am…"
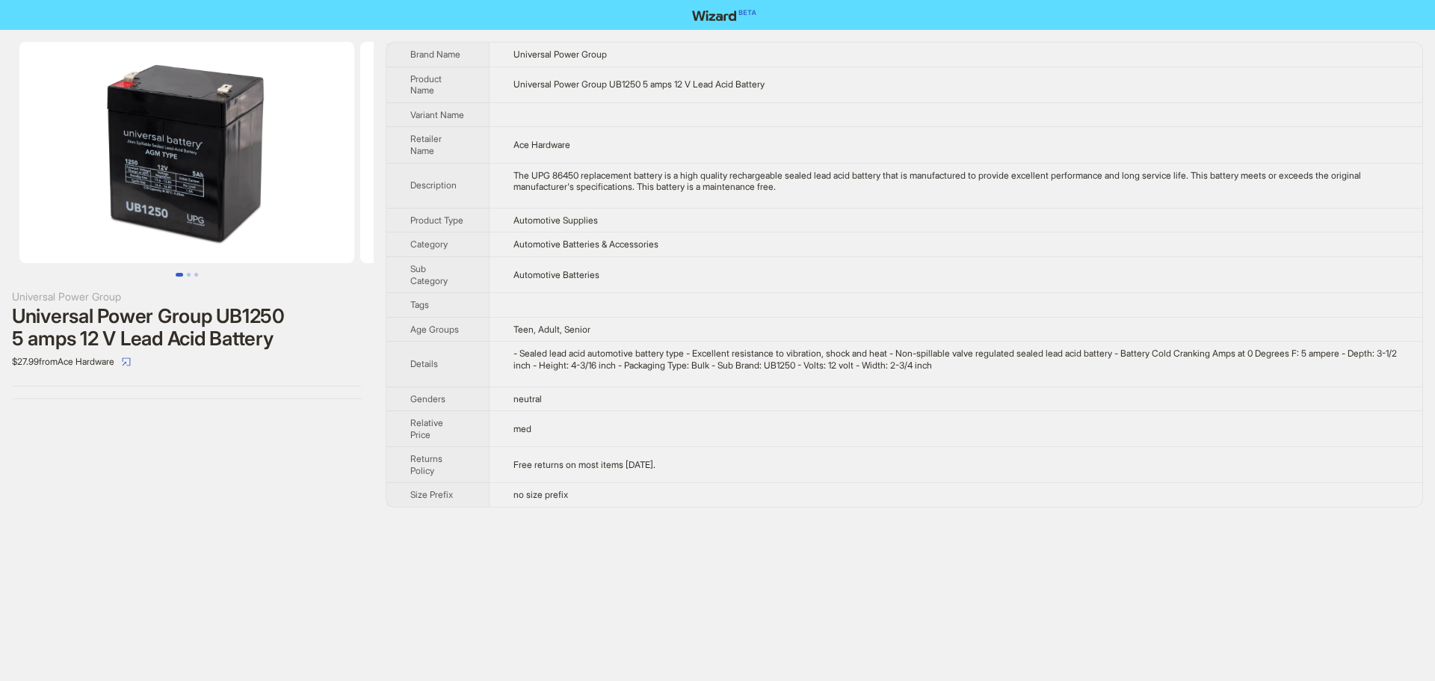
click at [961, 318] on td at bounding box center [955, 305] width 933 height 25
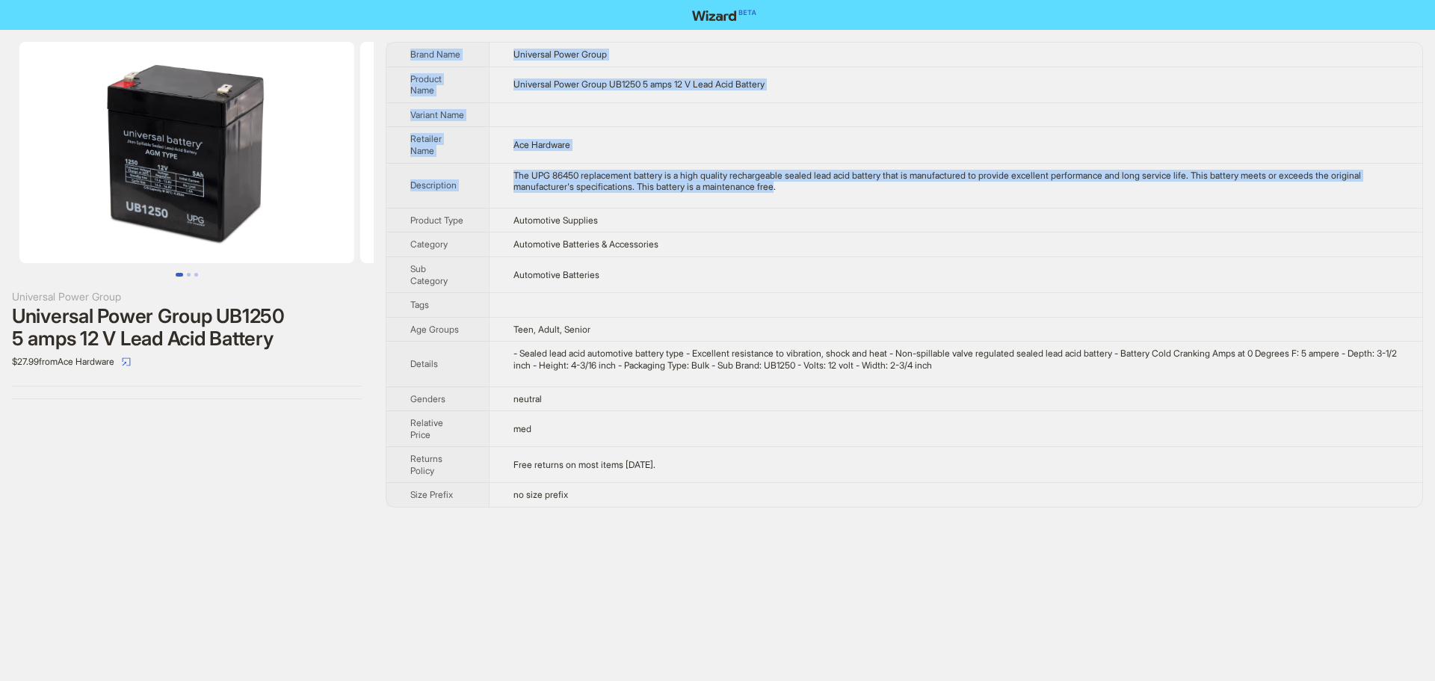
drag, startPoint x: 825, startPoint y: 201, endPoint x: 386, endPoint y: 64, distance: 459.5
click at [386, 64] on tbody "Brand Name Universal Power Group Product Name Universal Power Group UB1250 5 am…" at bounding box center [904, 275] width 1036 height 464
copy tbody "Brand Name Universal Power Group Product Name Universal Power Group UB1250 5 am…"
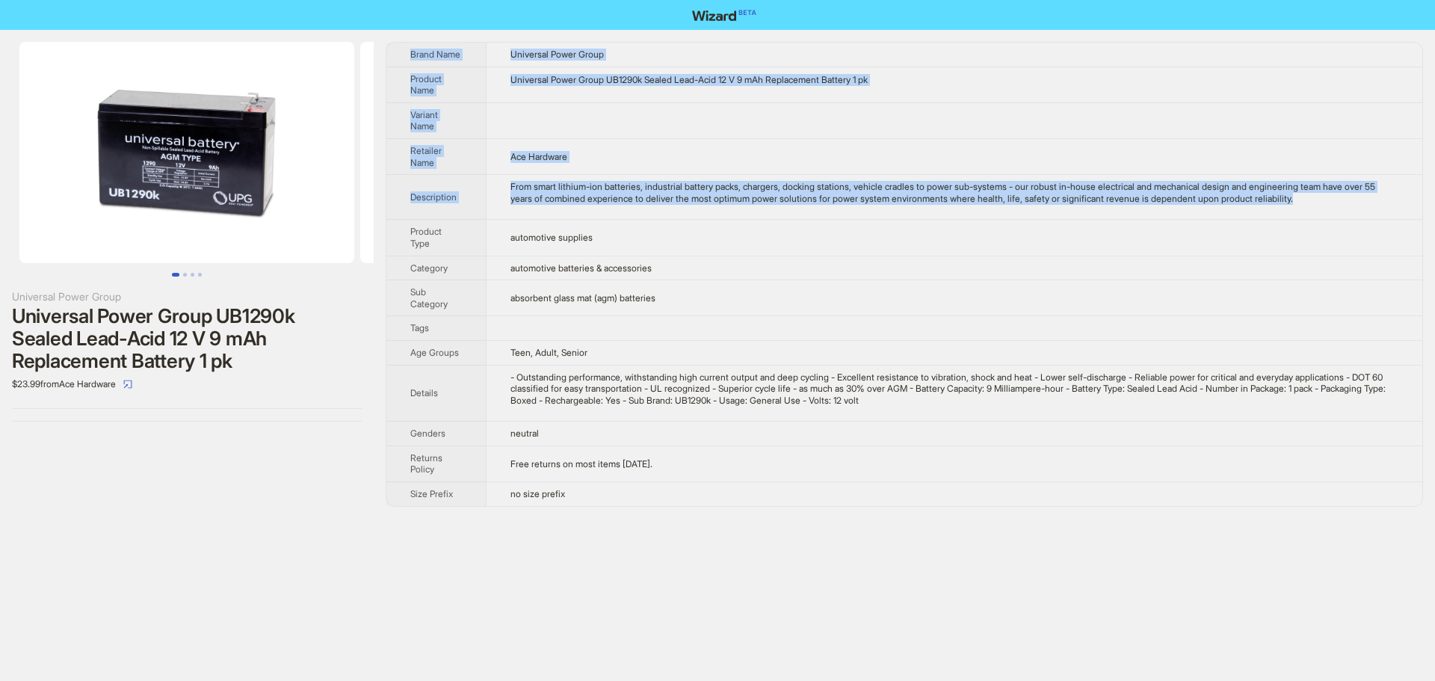
drag, startPoint x: 1362, startPoint y: 200, endPoint x: 407, endPoint y: 56, distance: 965.1
click at [407, 56] on tbody "Brand Name Universal Power Group Product Name Universal Power Group UB1290k Sea…" at bounding box center [904, 274] width 1036 height 463
copy tbody "Brand Name Universal Power Group Product Name Universal Power Group UB1290k Sea…"
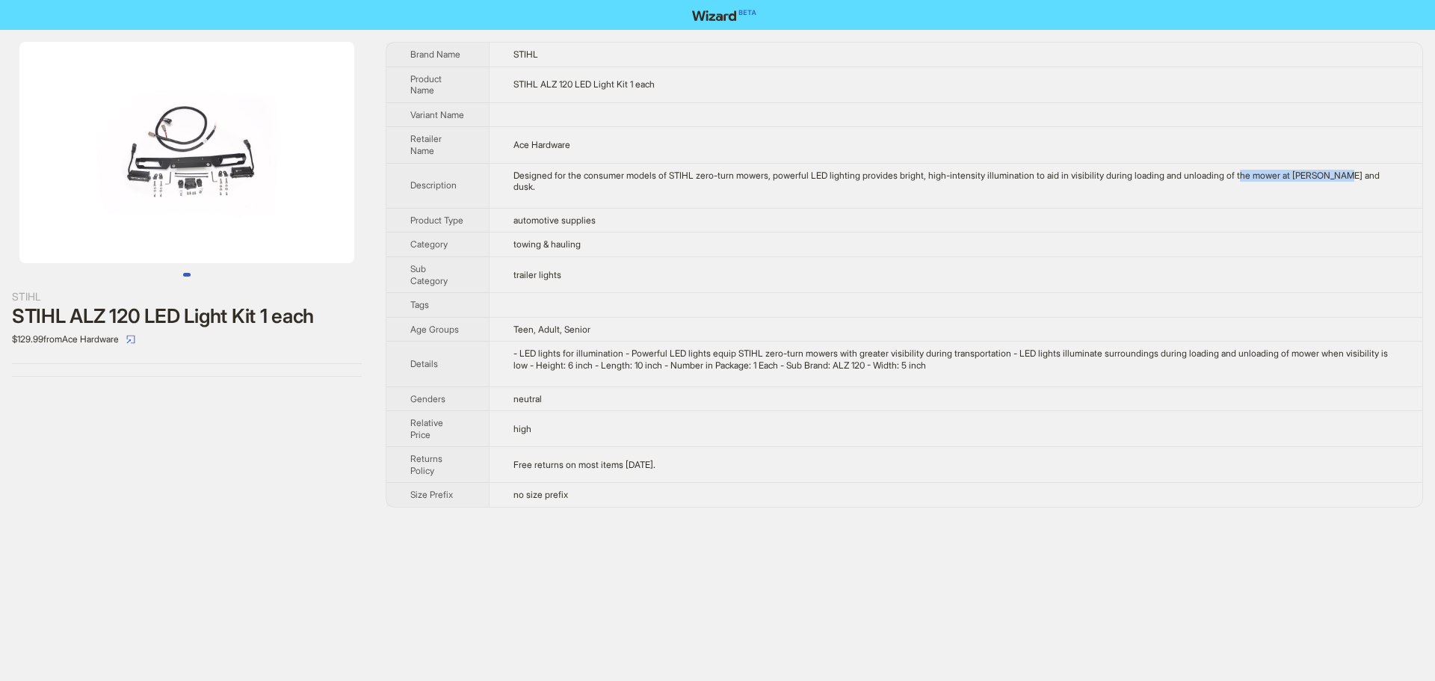
drag, startPoint x: 1322, startPoint y: 185, endPoint x: 1381, endPoint y: 191, distance: 59.3
click at [1381, 191] on div "Designed for the consumer models of STIHL zero-turn mowers, powerful LED lighti…" at bounding box center [955, 181] width 885 height 23
click at [1279, 219] on td "automotive supplies" at bounding box center [955, 220] width 933 height 25
drag, startPoint x: 518, startPoint y: 256, endPoint x: 750, endPoint y: 268, distance: 232.0
click at [740, 257] on td "towing & hauling" at bounding box center [955, 244] width 933 height 25
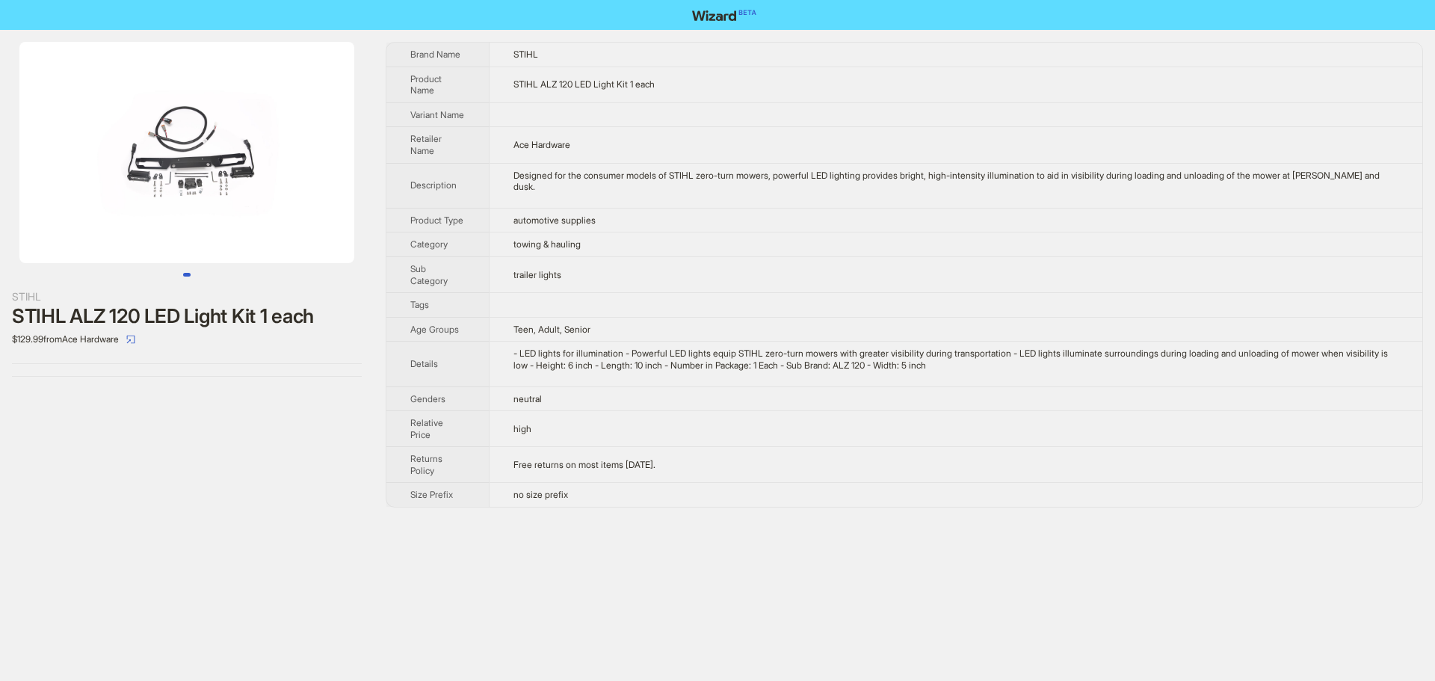
click at [808, 271] on td "trailer lights" at bounding box center [955, 274] width 933 height 36
drag, startPoint x: 525, startPoint y: 280, endPoint x: 830, endPoint y: 286, distance: 304.2
click at [770, 288] on td "trailer lights" at bounding box center [955, 274] width 933 height 36
click at [553, 292] on td "trailer lights" at bounding box center [955, 274] width 933 height 36
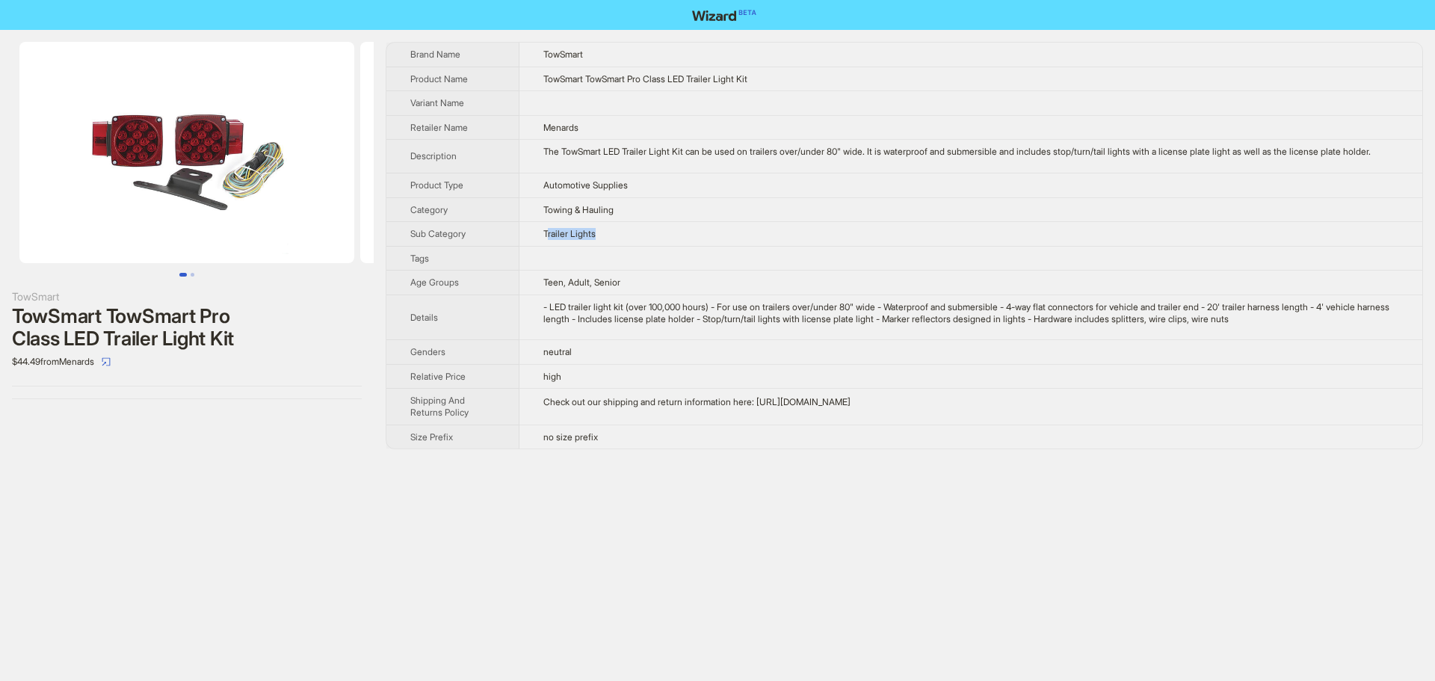
drag, startPoint x: 548, startPoint y: 244, endPoint x: 638, endPoint y: 244, distance: 90.4
click at [634, 244] on td "Trailer Lights" at bounding box center [970, 234] width 903 height 25
drag, startPoint x: 814, startPoint y: 203, endPoint x: 840, endPoint y: 187, distance: 30.9
click at [816, 197] on td "Automotive Supplies" at bounding box center [970, 185] width 903 height 25
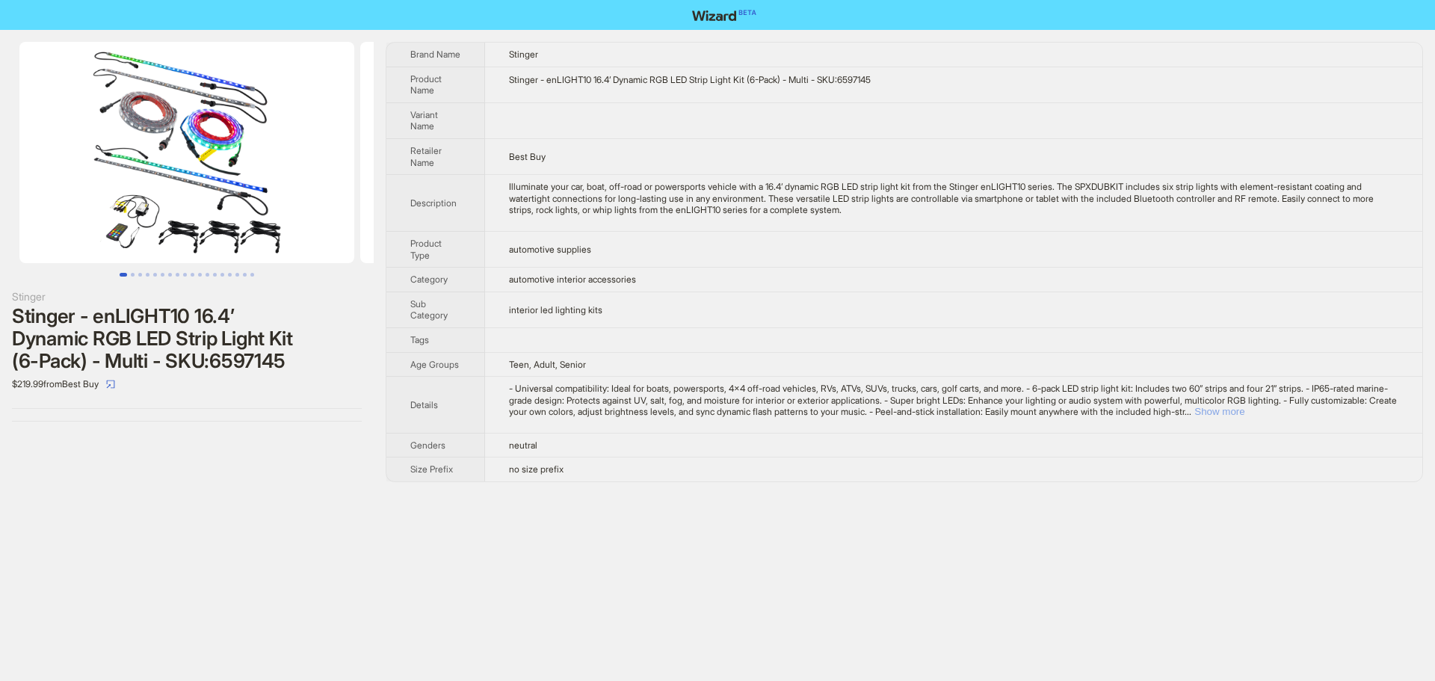
click at [1244, 410] on button "Show more" at bounding box center [1219, 411] width 50 height 11
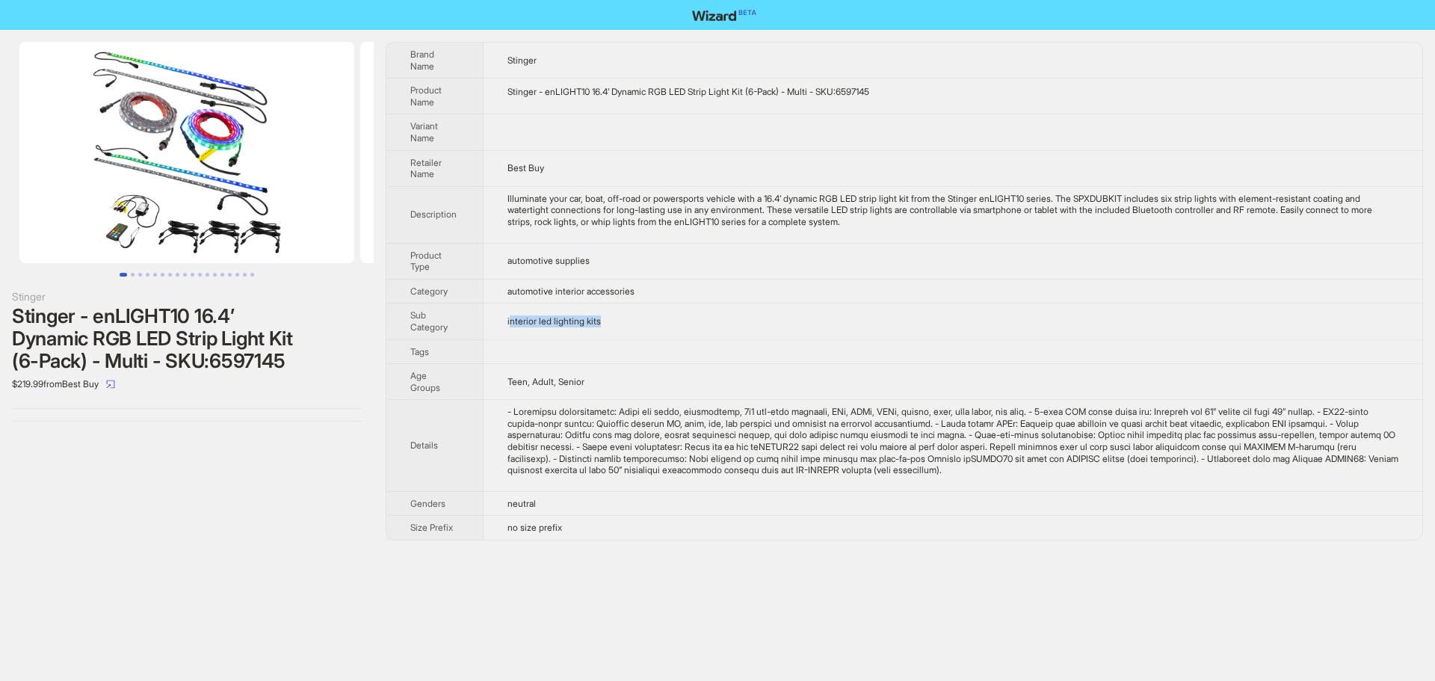
drag, startPoint x: 514, startPoint y: 323, endPoint x: 684, endPoint y: 328, distance: 169.7
click at [684, 328] on td "interior led lighting kits" at bounding box center [952, 321] width 939 height 36
click at [676, 330] on td "interior led lighting kits" at bounding box center [952, 321] width 939 height 36
drag, startPoint x: 514, startPoint y: 319, endPoint x: 751, endPoint y: 333, distance: 237.3
click at [750, 333] on td "interior led lighting kits" at bounding box center [952, 321] width 939 height 36
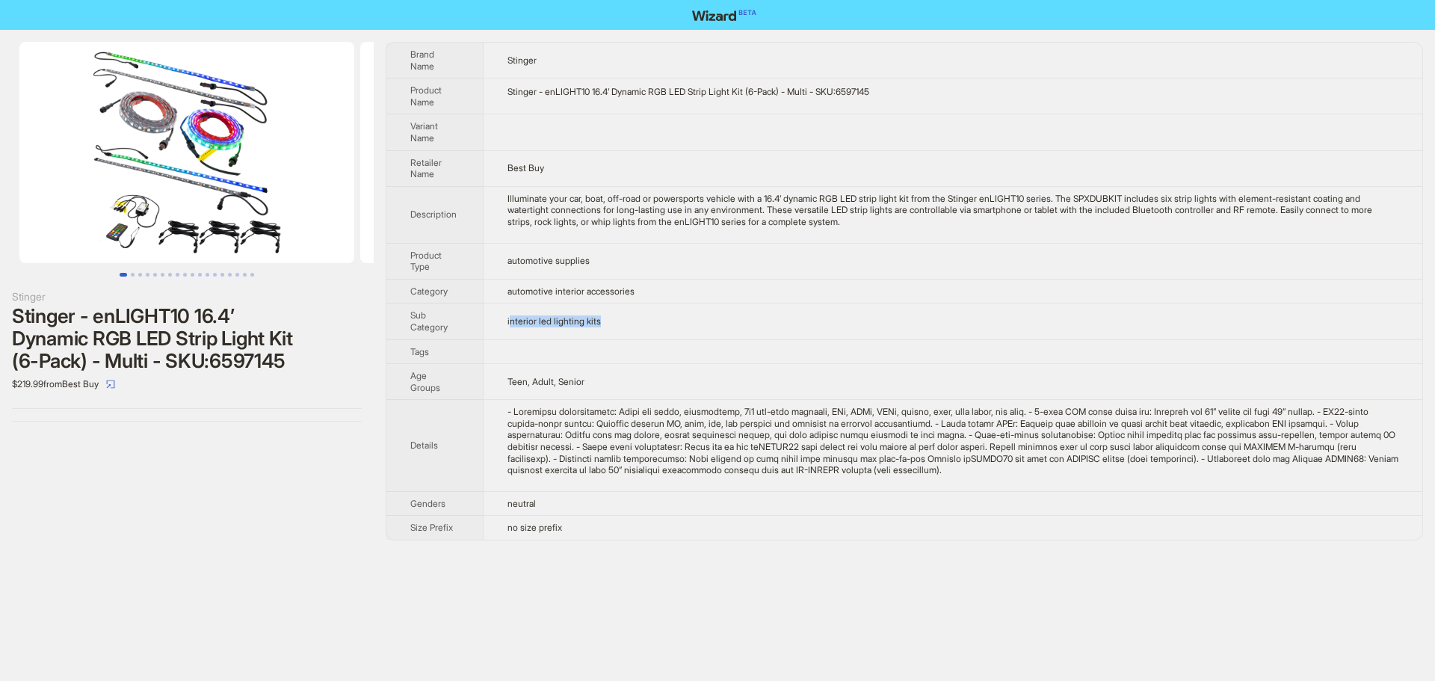
click at [751, 333] on td "interior led lighting kits" at bounding box center [952, 321] width 939 height 36
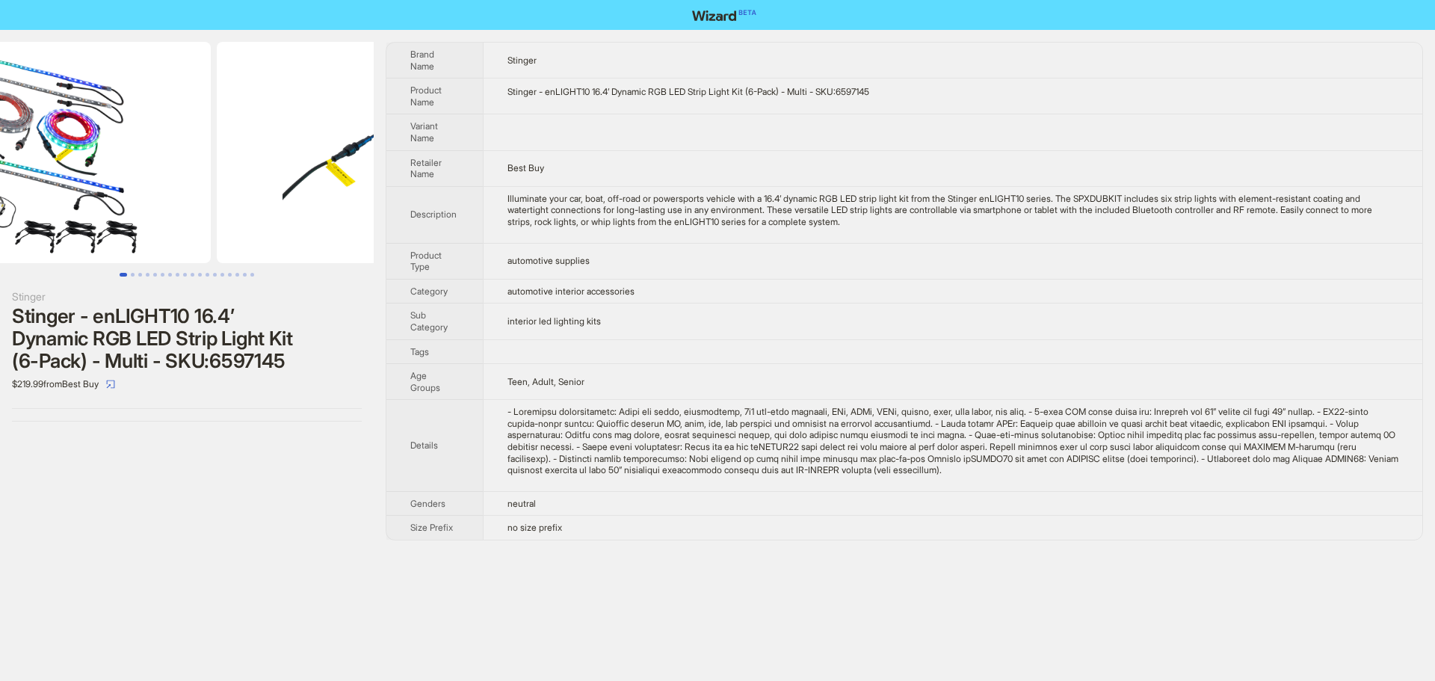
drag, startPoint x: 254, startPoint y: 200, endPoint x: 117, endPoint y: 206, distance: 137.6
click at [121, 206] on img at bounding box center [43, 152] width 335 height 221
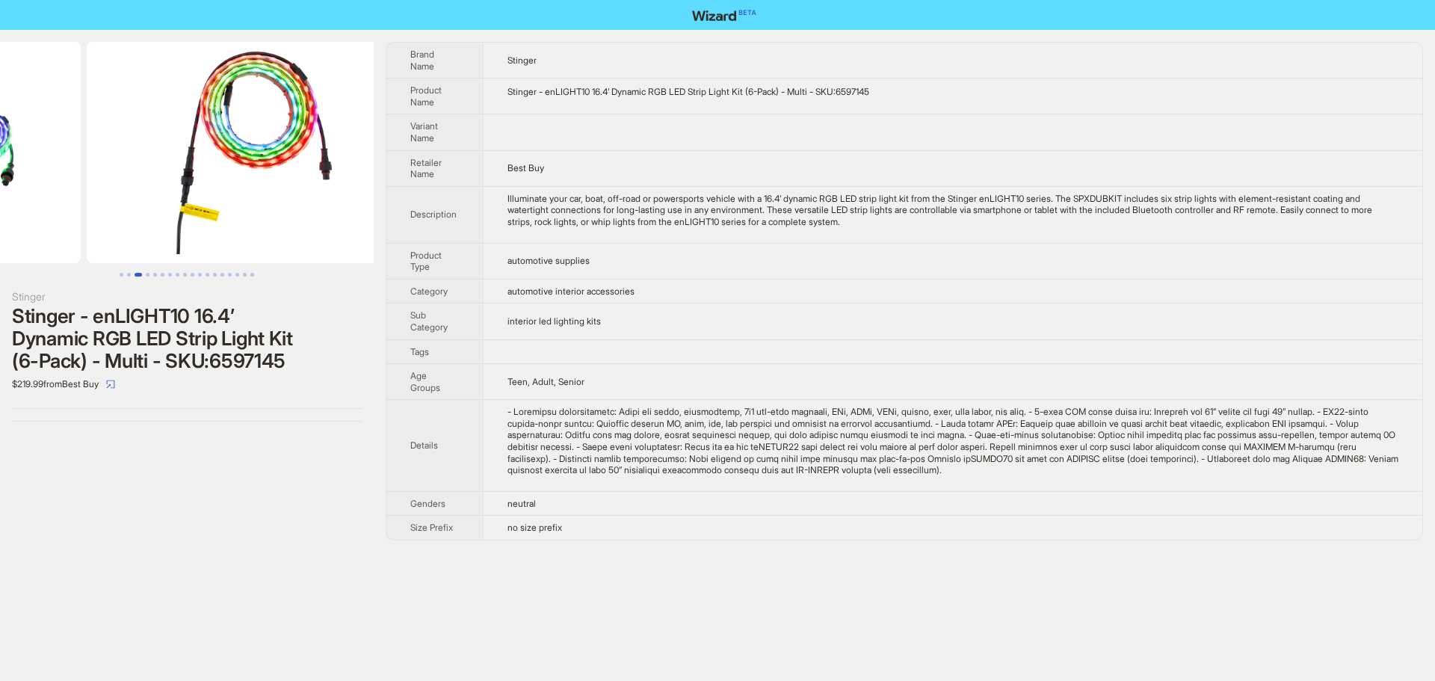
drag, startPoint x: 111, startPoint y: 229, endPoint x: 244, endPoint y: 244, distance: 133.9
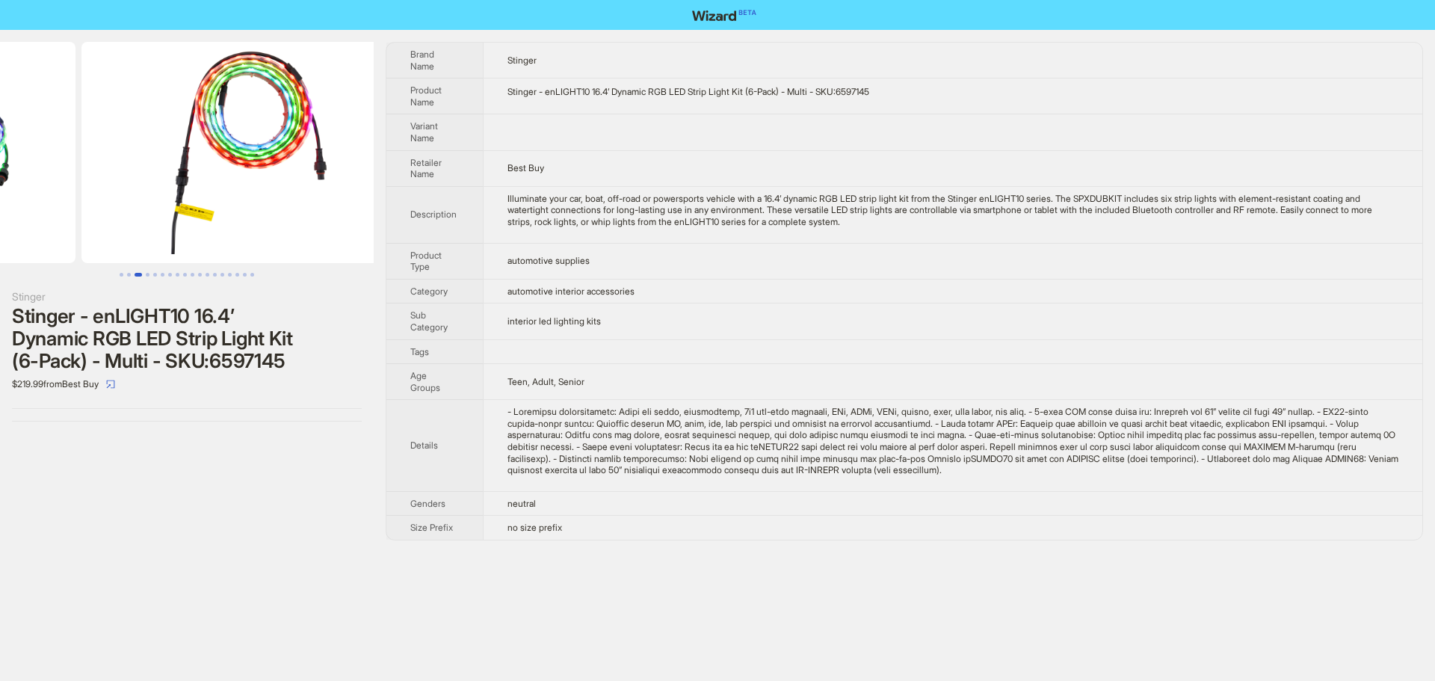
click at [108, 230] on ul at bounding box center [187, 152] width 374 height 221
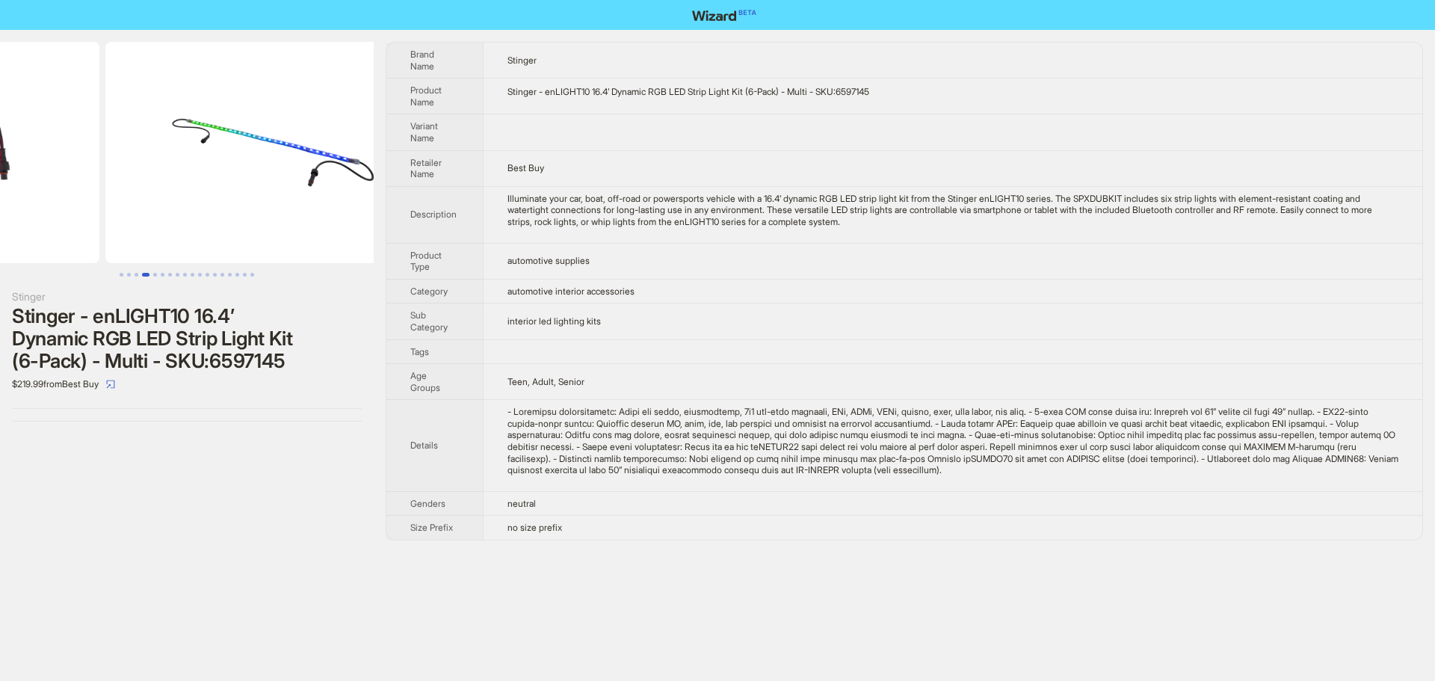
drag, startPoint x: 309, startPoint y: 242, endPoint x: 102, endPoint y: 239, distance: 207.0
click at [107, 238] on ul at bounding box center [187, 152] width 374 height 221
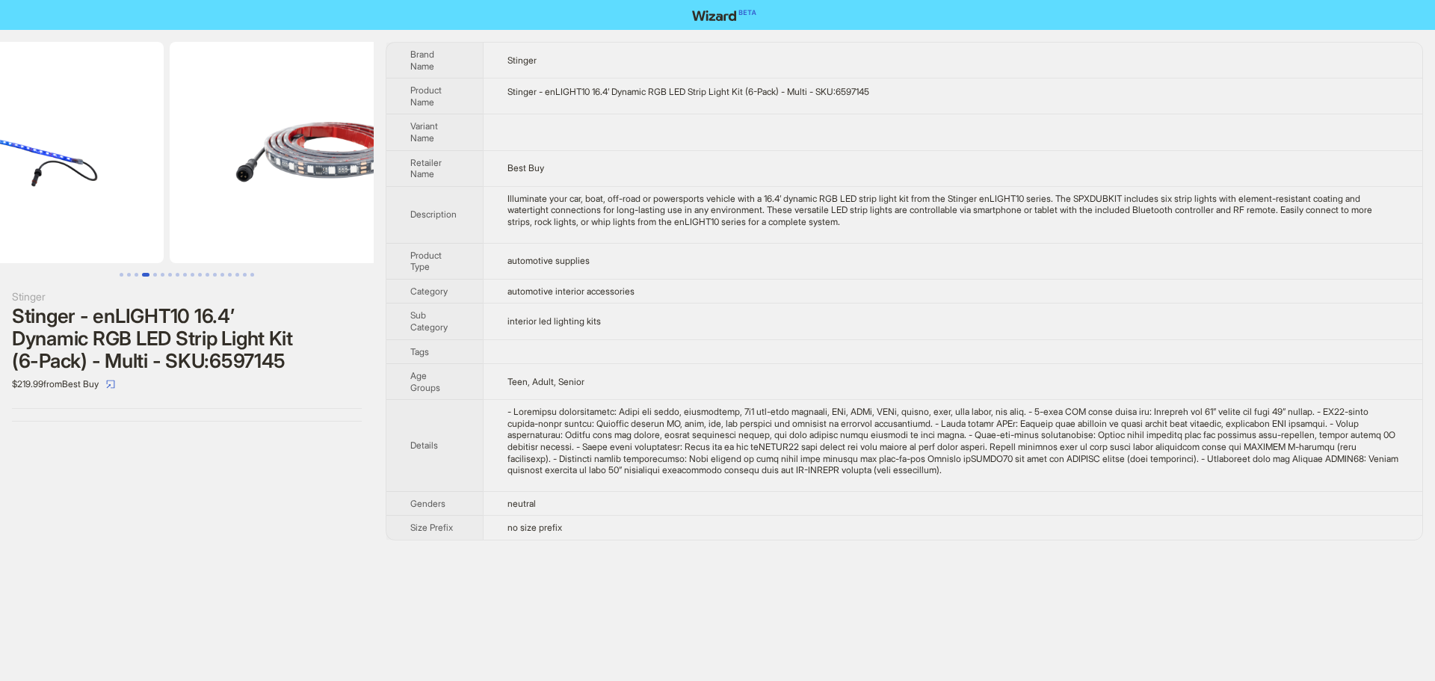
drag, startPoint x: 232, startPoint y: 237, endPoint x: 91, endPoint y: 235, distance: 141.3
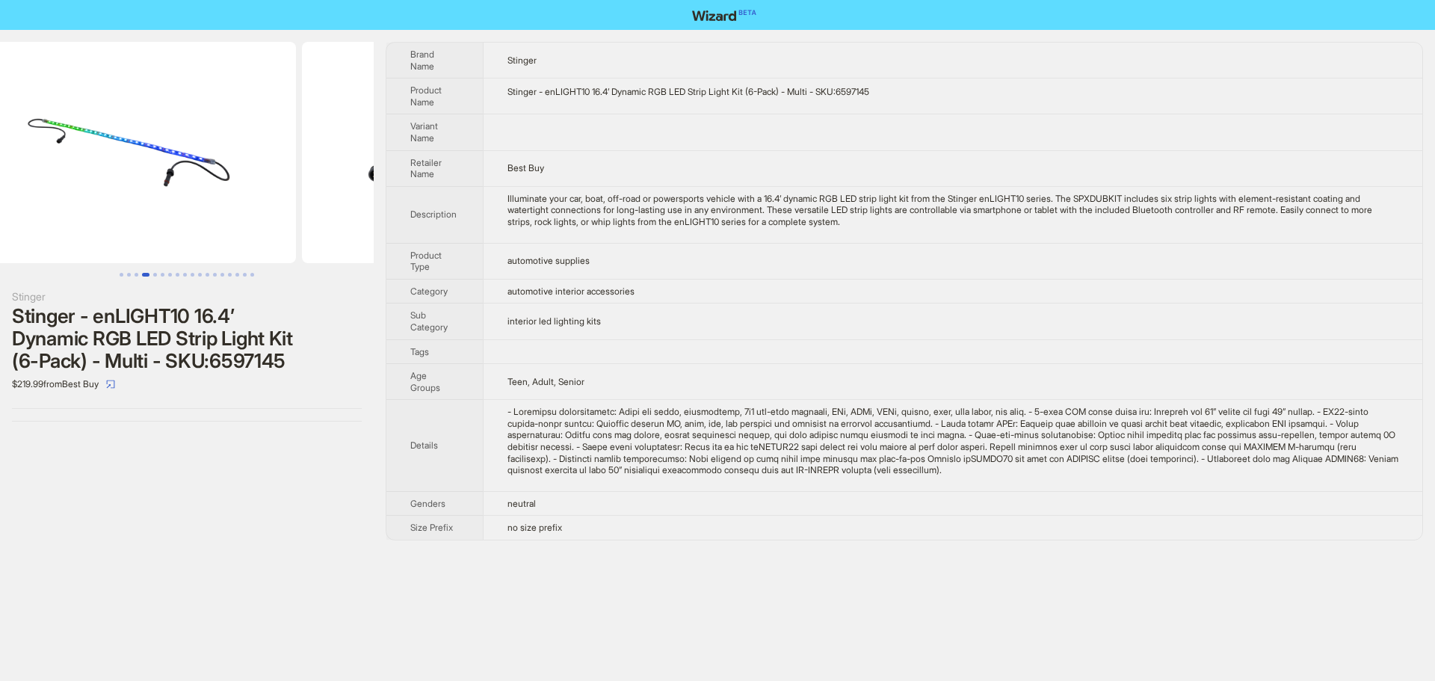
drag, startPoint x: 268, startPoint y: 222, endPoint x: 444, endPoint y: 226, distance: 175.7
click at [484, 221] on div "Stinger Stinger - enLIGHT10 16.4’ Dynamic RGB LED Strip Light Kit (6-Pack) - Mu…" at bounding box center [717, 291] width 1435 height 522
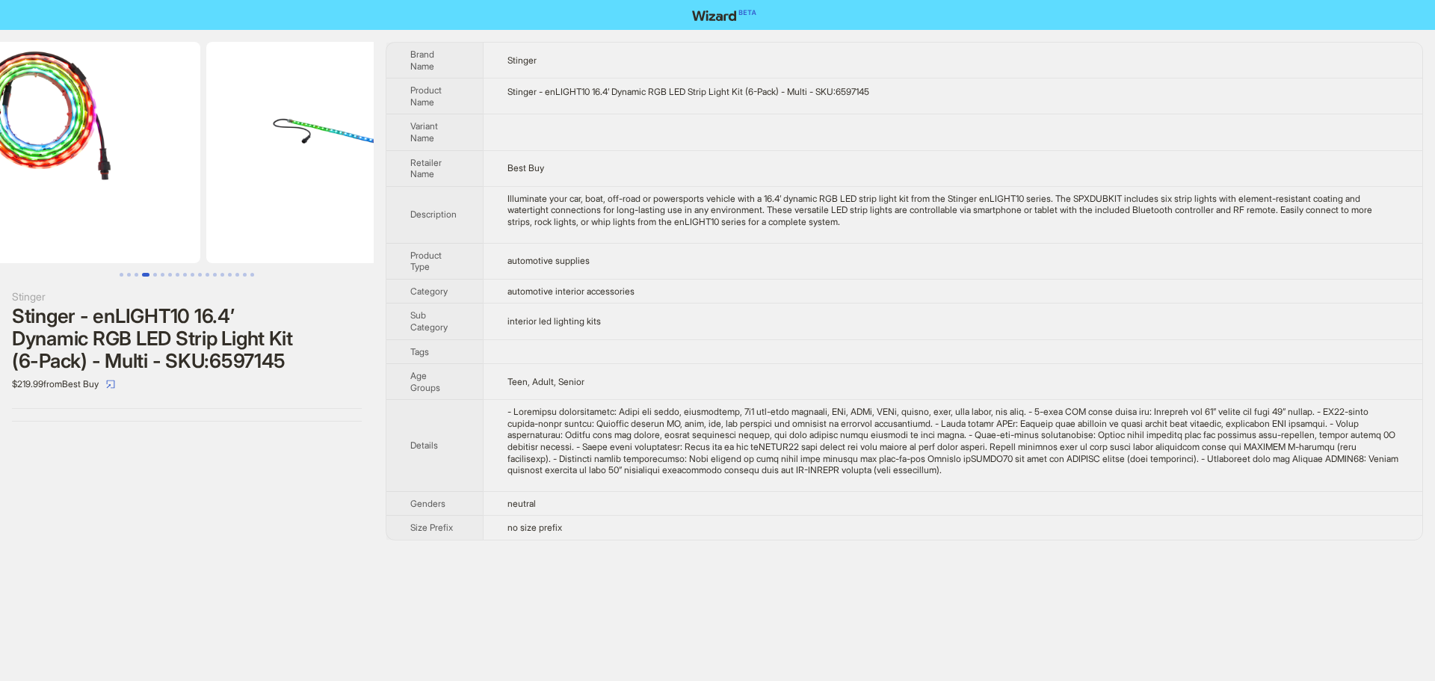
drag, startPoint x: 239, startPoint y: 222, endPoint x: 475, endPoint y: 211, distance: 236.4
click at [475, 211] on div "Stinger Stinger - enLIGHT10 16.4’ Dynamic RGB LED Strip Light Kit (6-Pack) - Mu…" at bounding box center [717, 291] width 1435 height 522
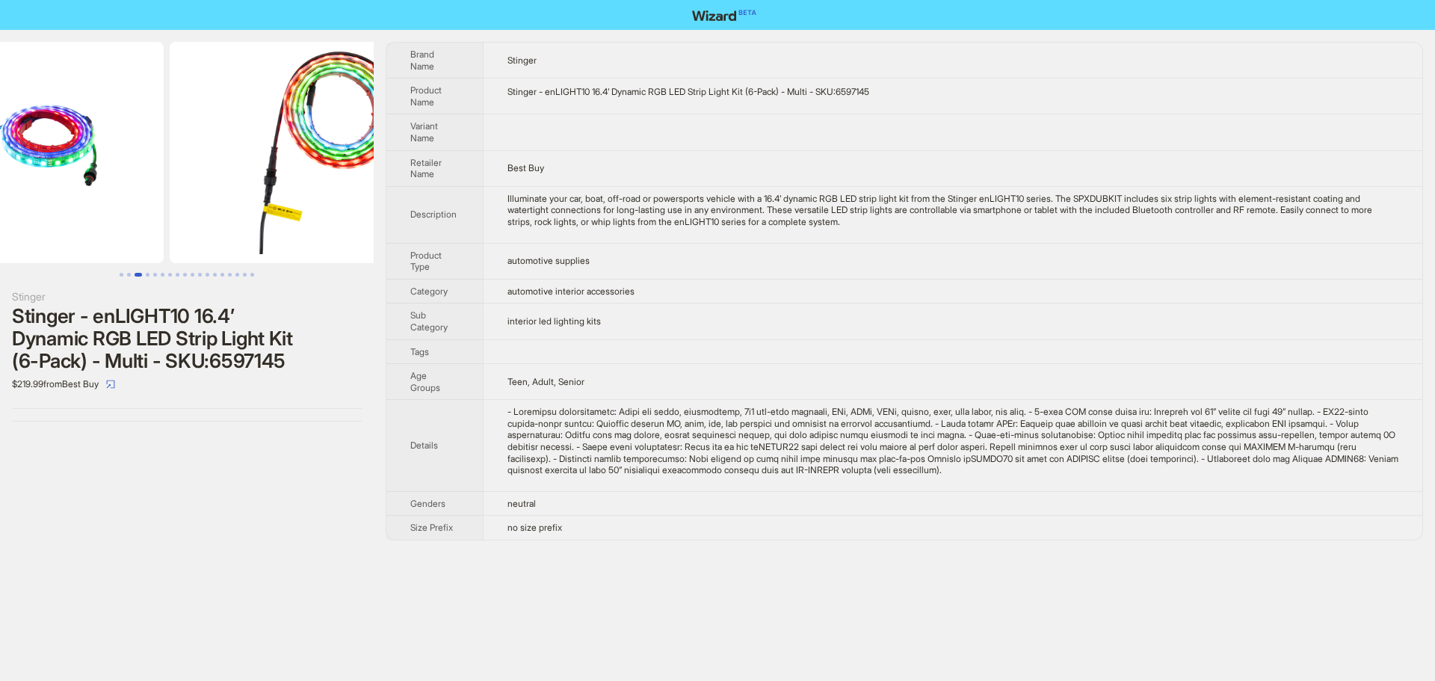
click at [422, 213] on div "Stinger Stinger - enLIGHT10 16.4’ Dynamic RGB LED Strip Light Kit (6-Pack) - Mu…" at bounding box center [717, 291] width 1435 height 522
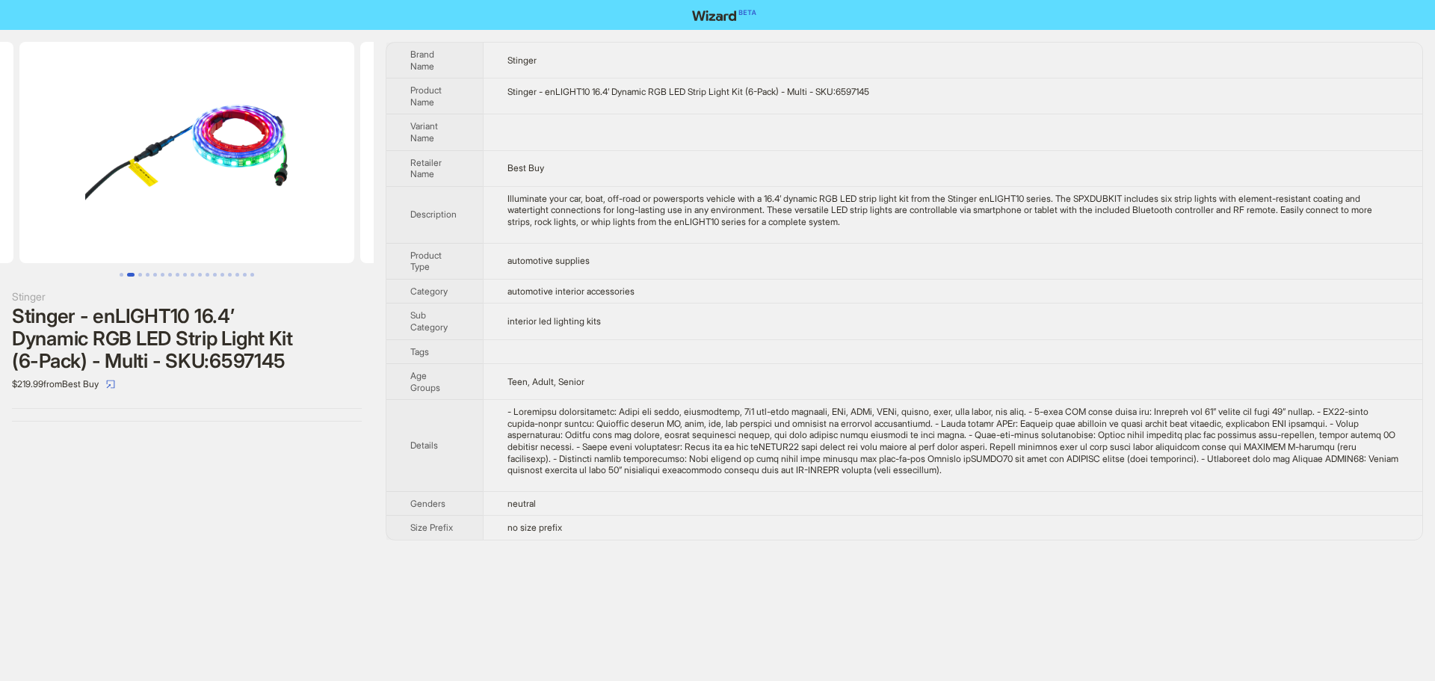
scroll to position [0, 108]
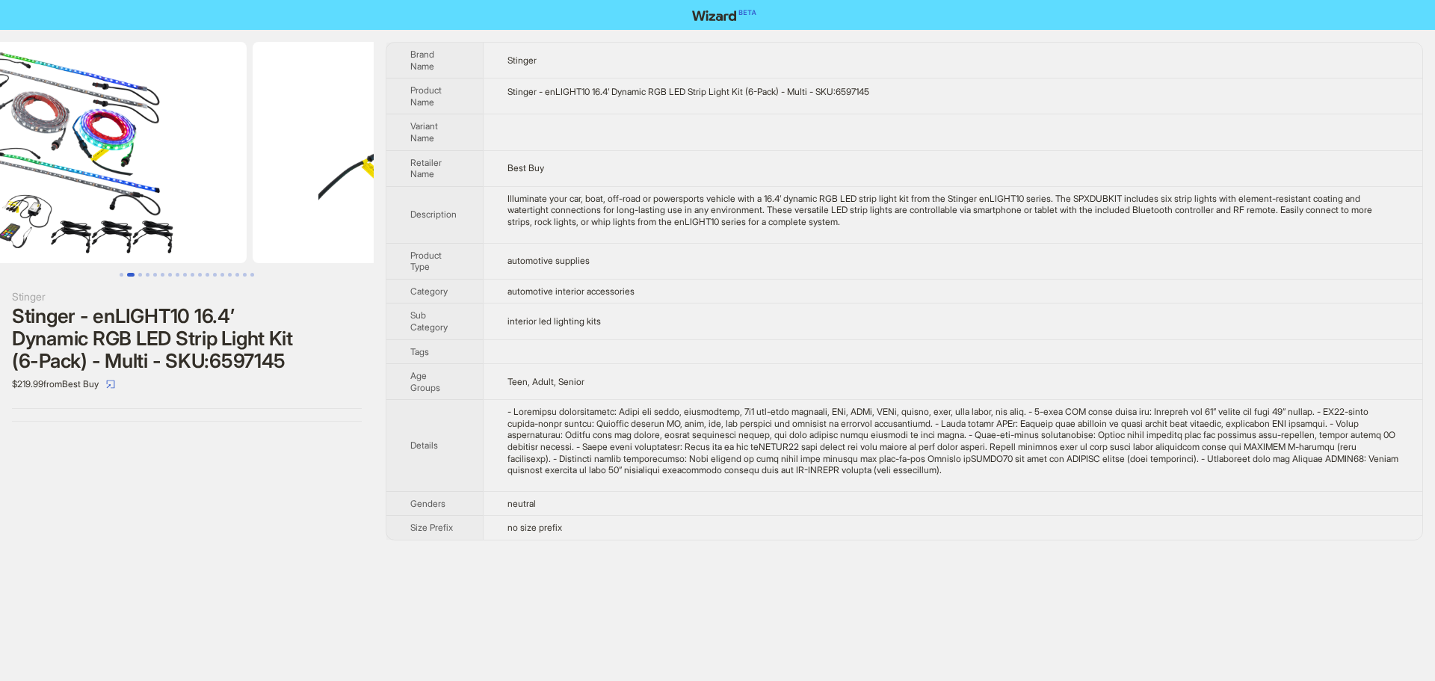
drag, startPoint x: 323, startPoint y: 216, endPoint x: 695, endPoint y: 229, distance: 372.4
click at [629, 219] on div "Stinger Stinger - enLIGHT10 16.4’ Dynamic RGB LED Strip Light Kit (6-Pack) - Mu…" at bounding box center [717, 291] width 1435 height 522
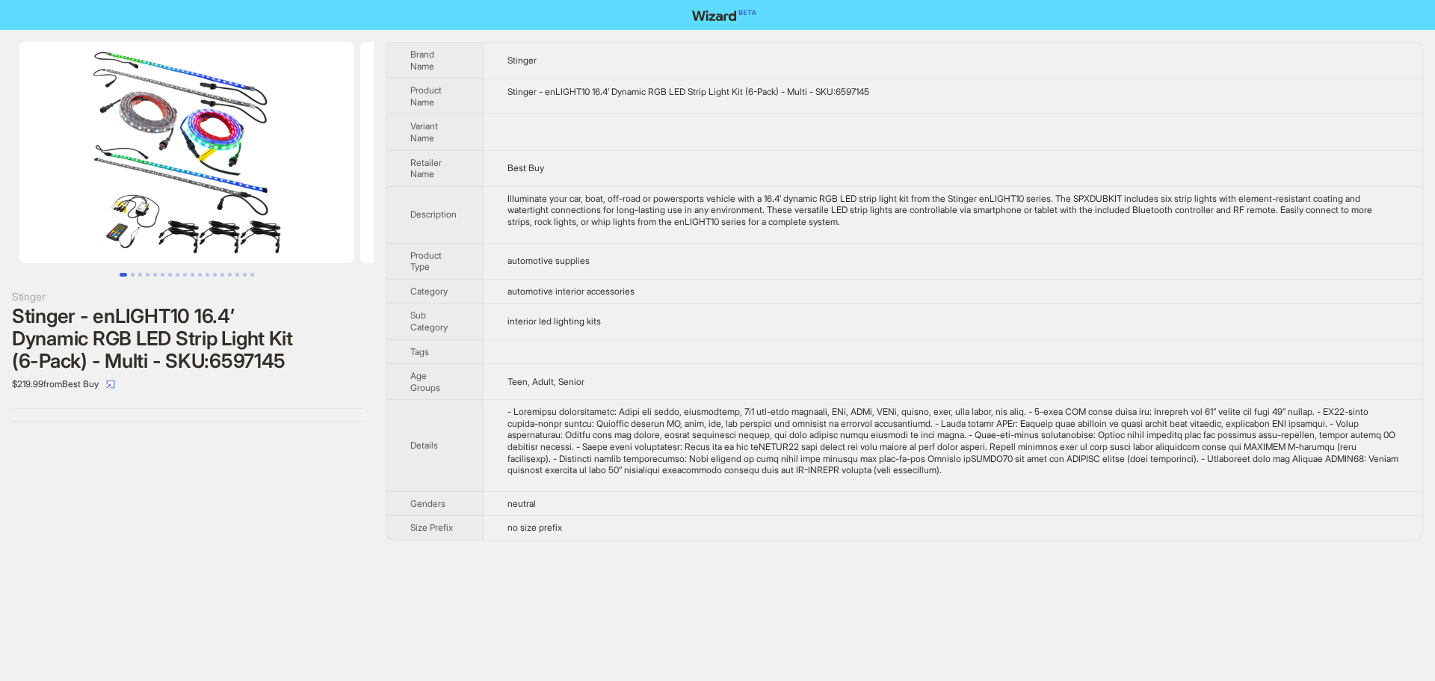
drag, startPoint x: 561, startPoint y: 197, endPoint x: 1015, endPoint y: 133, distance: 458.8
click at [691, 192] on div "Stinger Stinger - enLIGHT10 16.4’ Dynamic RGB LED Strip Light Kit (6-Pack) - Mu…" at bounding box center [717, 291] width 1435 height 522
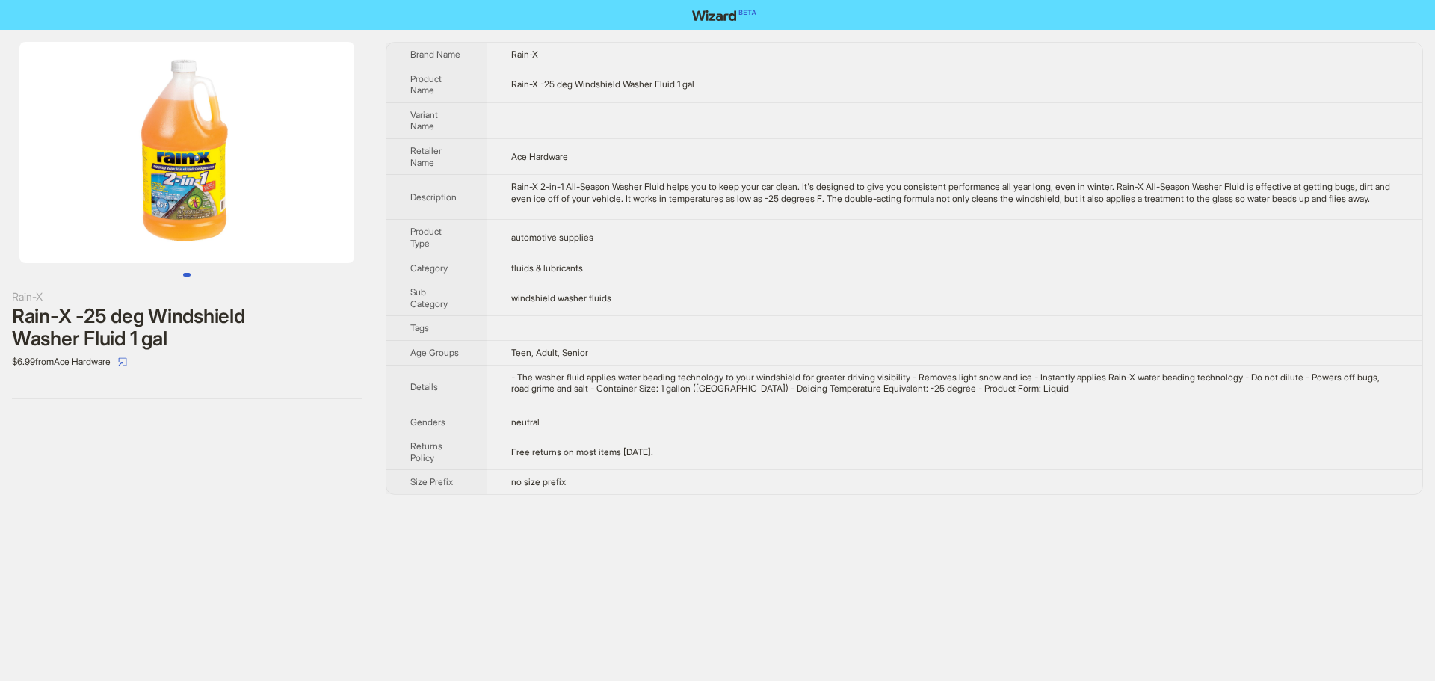
click at [873, 184] on div "Rain-X 2-in-1 All-Season Washer Fluid helps you to keep your car clean. It's de…" at bounding box center [954, 192] width 887 height 23
drag, startPoint x: 582, startPoint y: 85, endPoint x: 685, endPoint y: 84, distance: 103.1
click at [685, 84] on span "Rain-X -25 deg Windshield Washer Fluid 1 gal" at bounding box center [602, 83] width 183 height 11
copy span "Windshield Washer Fluid"
click at [751, 98] on td "Rain-X -25 deg Windshield Washer Fluid 1 gal" at bounding box center [954, 85] width 935 height 36
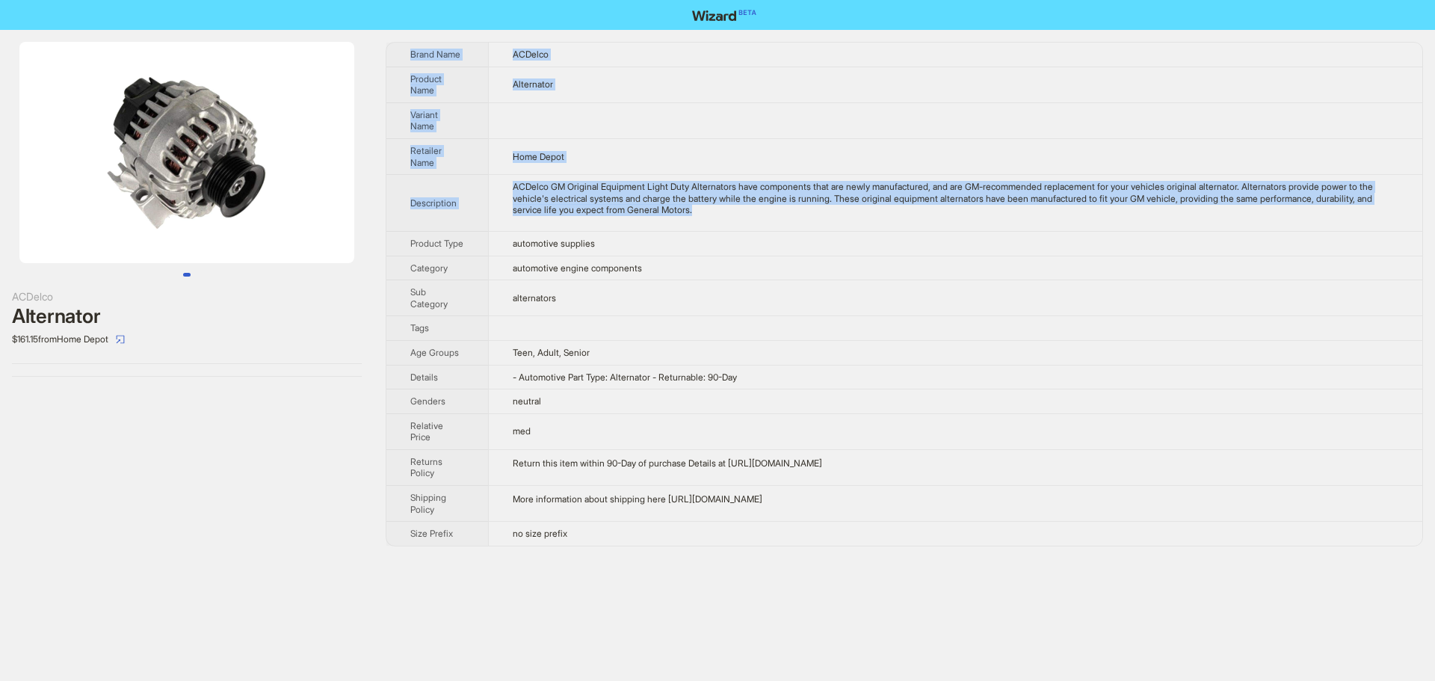
drag, startPoint x: 765, startPoint y: 211, endPoint x: 402, endPoint y: 56, distance: 394.4
click at [402, 56] on tbody "Brand Name ACDelco Product Name Alternator Variant Name Retailer Name Home Depo…" at bounding box center [904, 294] width 1036 height 503
copy tbody "Brand Name ACDelco Product Name Alternator Variant Name Retailer Name Home Depo…"
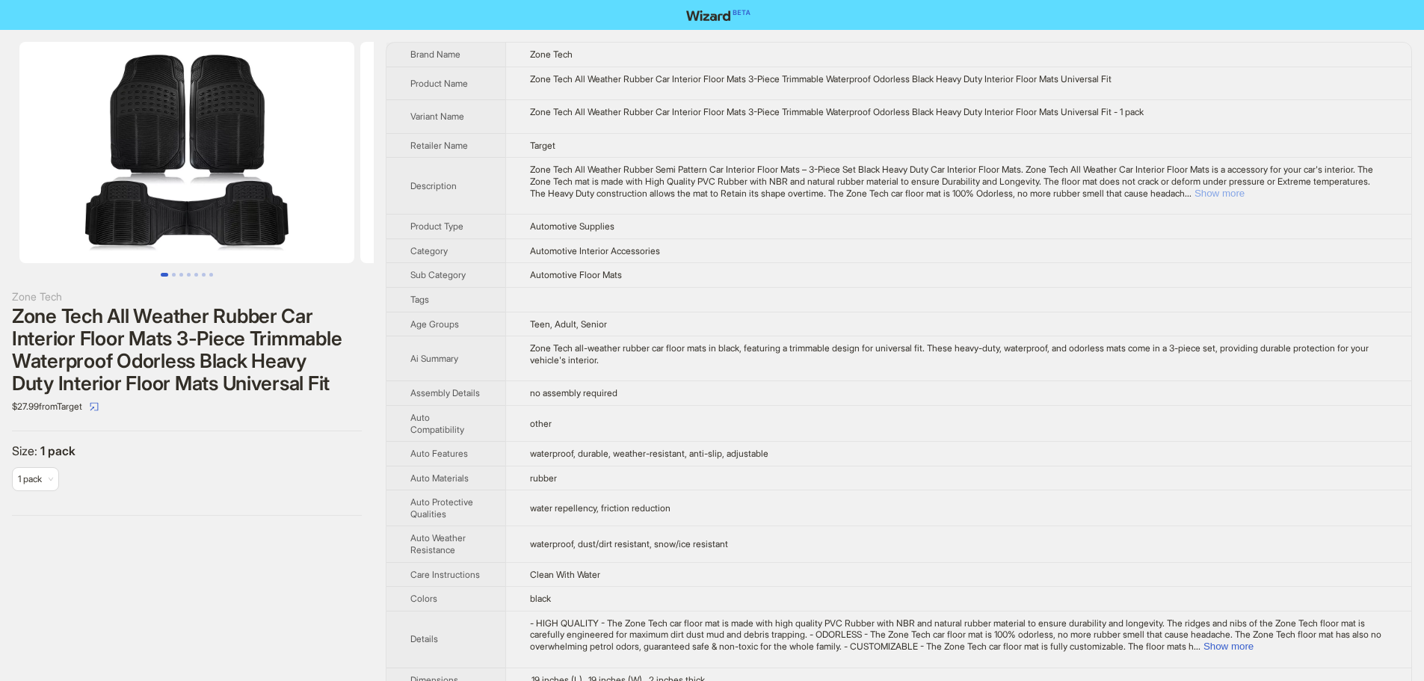
click at [1244, 188] on button "Show more" at bounding box center [1219, 193] width 50 height 11
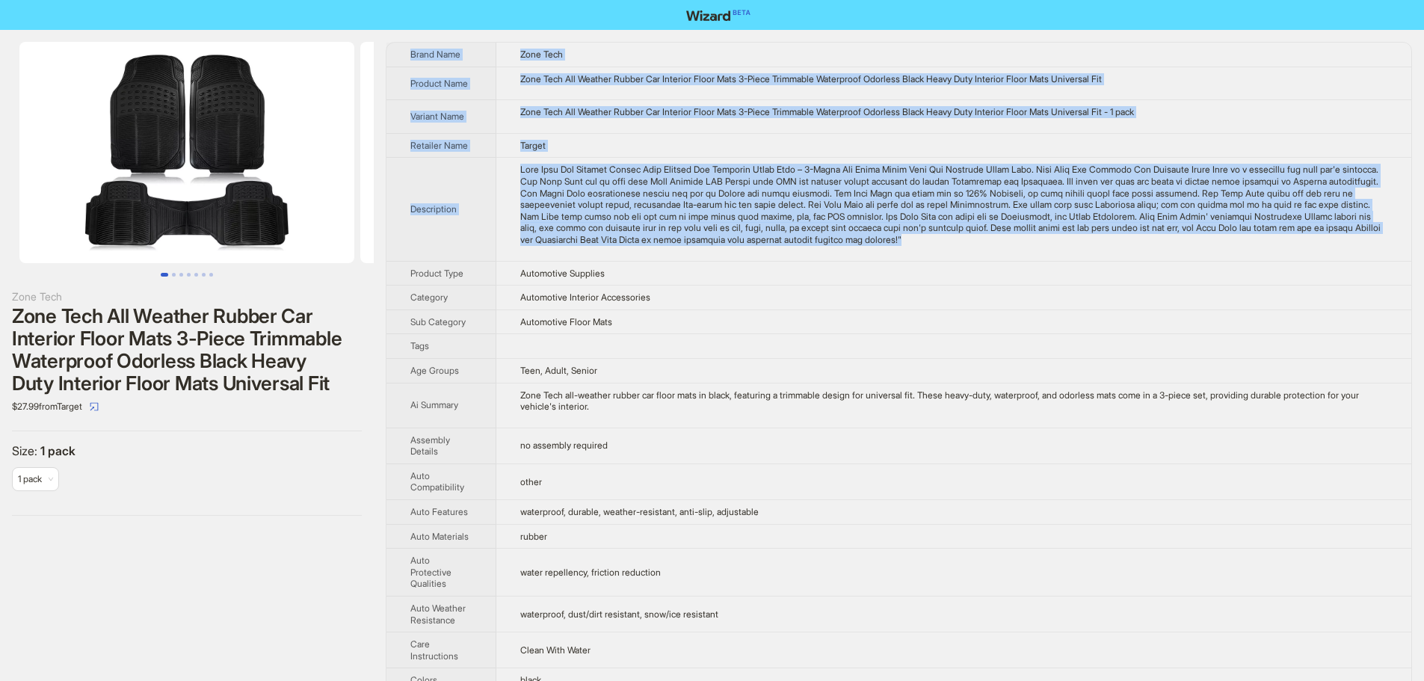
drag, startPoint x: 1131, startPoint y: 241, endPoint x: 401, endPoint y: 57, distance: 753.1
click at [401, 57] on tbody "Brand Name Zone Tech Product Name Zone Tech All Weather Rubber Car Interior Flo…" at bounding box center [898, 640] width 1025 height 1194
copy tbody "Brand Name Zone Tech Product Name Zone Tech All Weather Rubber Car Interior Flo…"
click at [962, 127] on td "Zone Tech All Weather Rubber Car Interior Floor Mats 3-Piece Trimmable Waterpro…" at bounding box center [953, 117] width 915 height 34
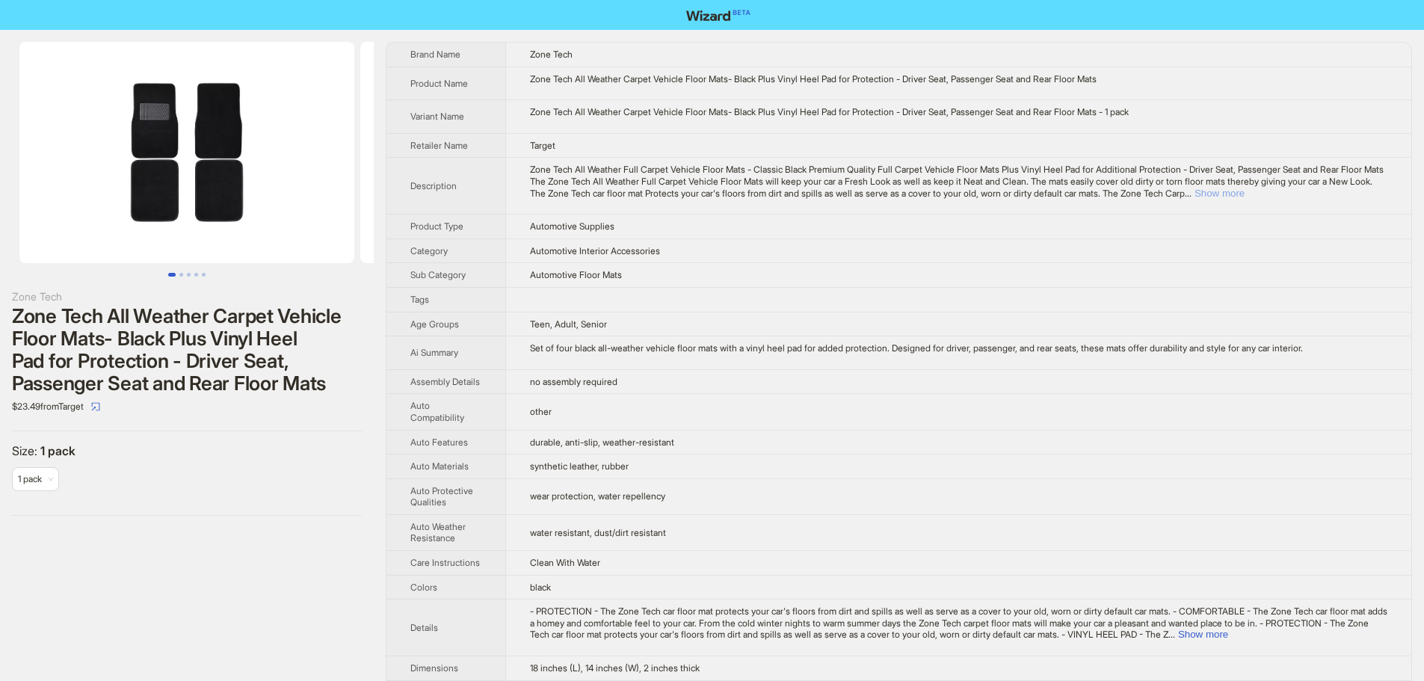
click at [1244, 191] on button "Show more" at bounding box center [1219, 193] width 50 height 11
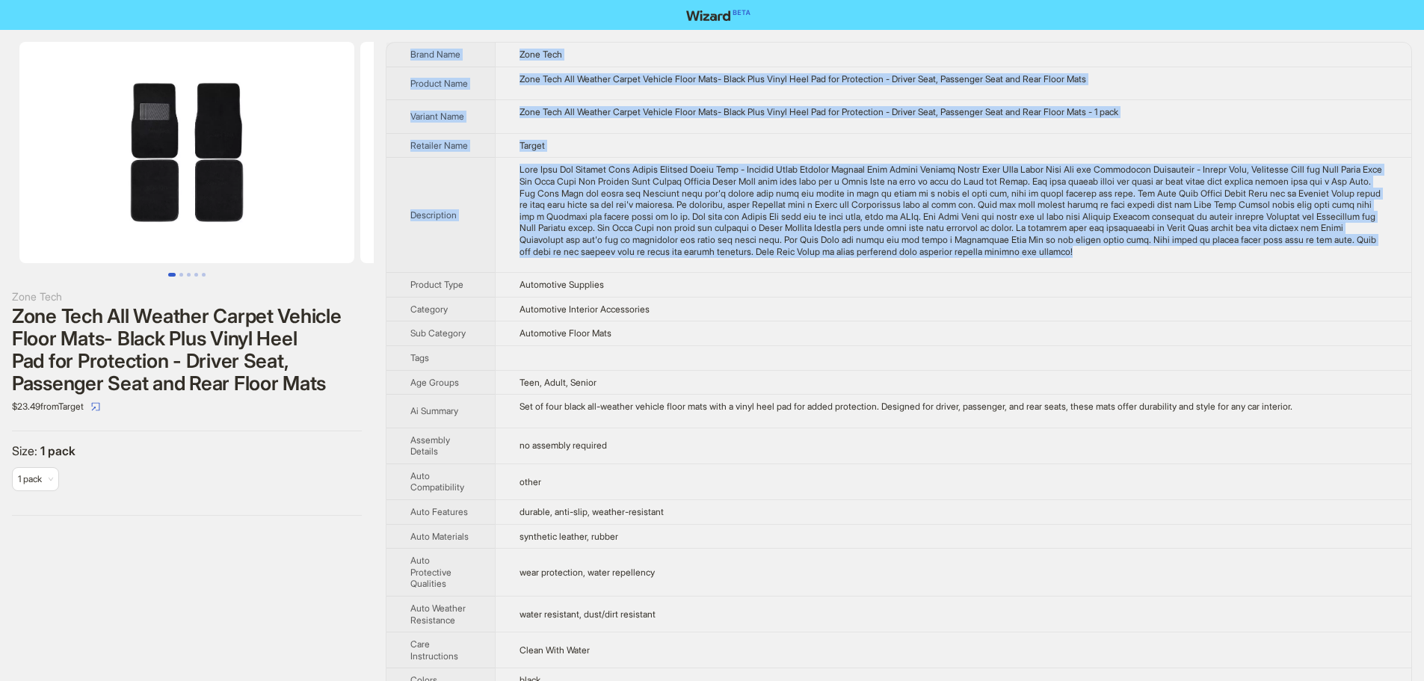
drag, startPoint x: 1369, startPoint y: 252, endPoint x: 404, endPoint y: 44, distance: 986.9
click at [404, 44] on tbody "Brand Name Zone Tech Product Name Zone Tech All Weather Carpet Vehicle Floor Ma…" at bounding box center [898, 640] width 1025 height 1194
copy tbody "Brand Name Zone Tech Product Name Zone Tech All Weather Carpet Vehicle Floor Ma…"
click at [1058, 152] on td "Target" at bounding box center [953, 145] width 916 height 25
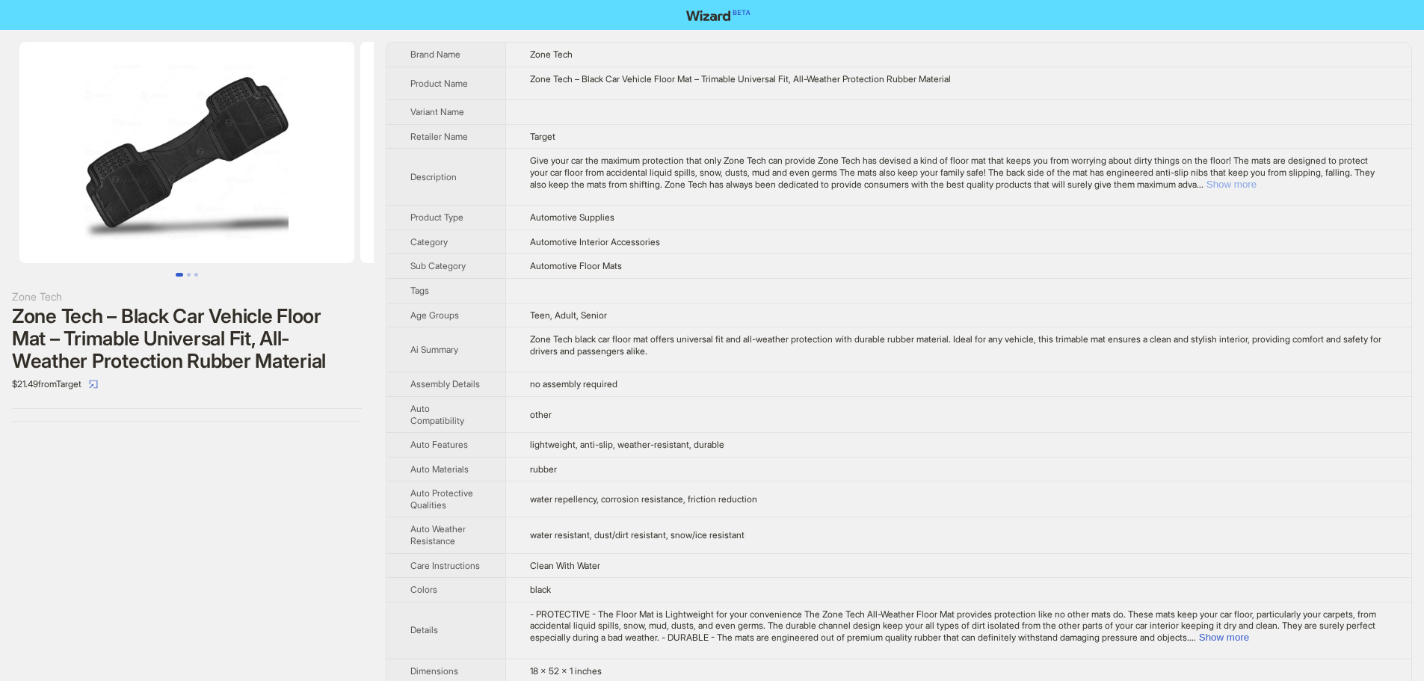
click at [1256, 187] on button "Show more" at bounding box center [1231, 184] width 50 height 11
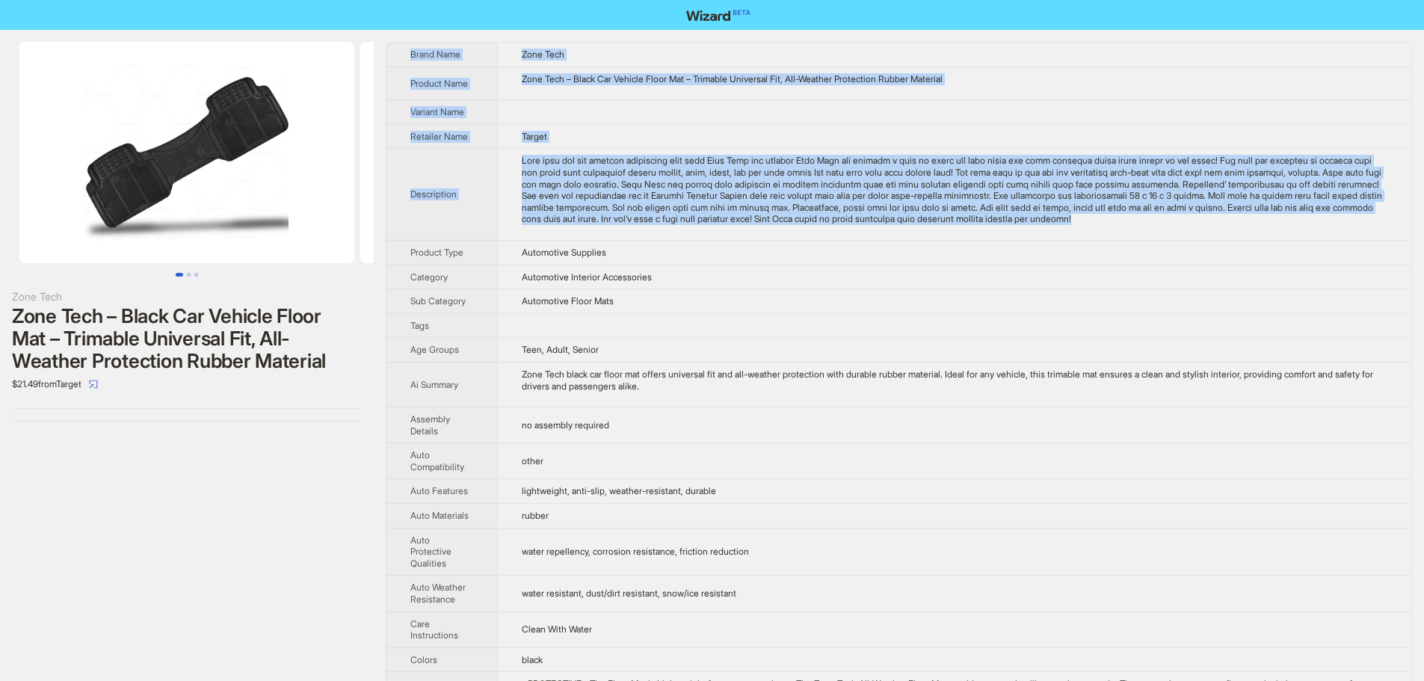
drag, startPoint x: 572, startPoint y: 239, endPoint x: 401, endPoint y: 40, distance: 262.8
click at [401, 40] on div "Zone Tech Zone Tech – Black Car Vehicle Floor Mat – Trimable Universal Fit, All…" at bounding box center [712, 593] width 1424 height 1127
copy tbody "Brand Name Zone Tech Product Name Zone Tech – Black Car Vehicle Floor Mat – Tri…"
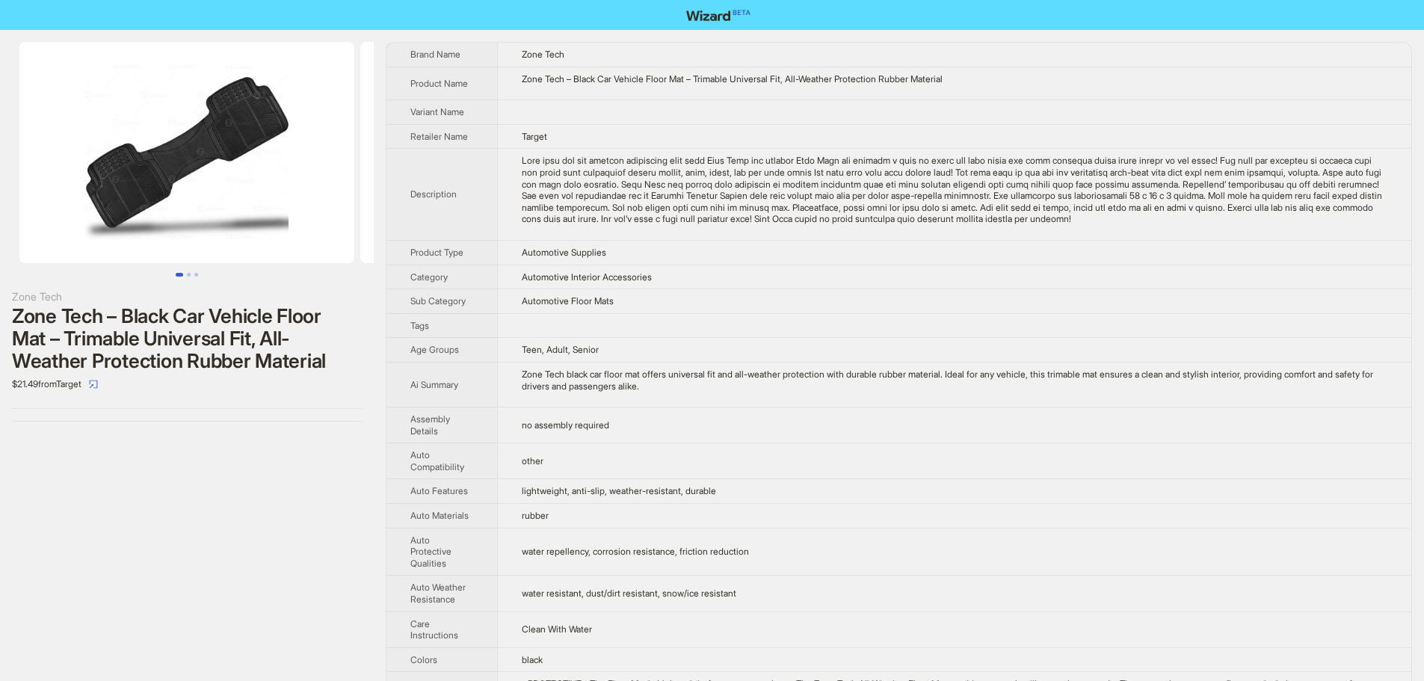
click at [823, 289] on td "Automotive Interior Accessories" at bounding box center [954, 277] width 914 height 25
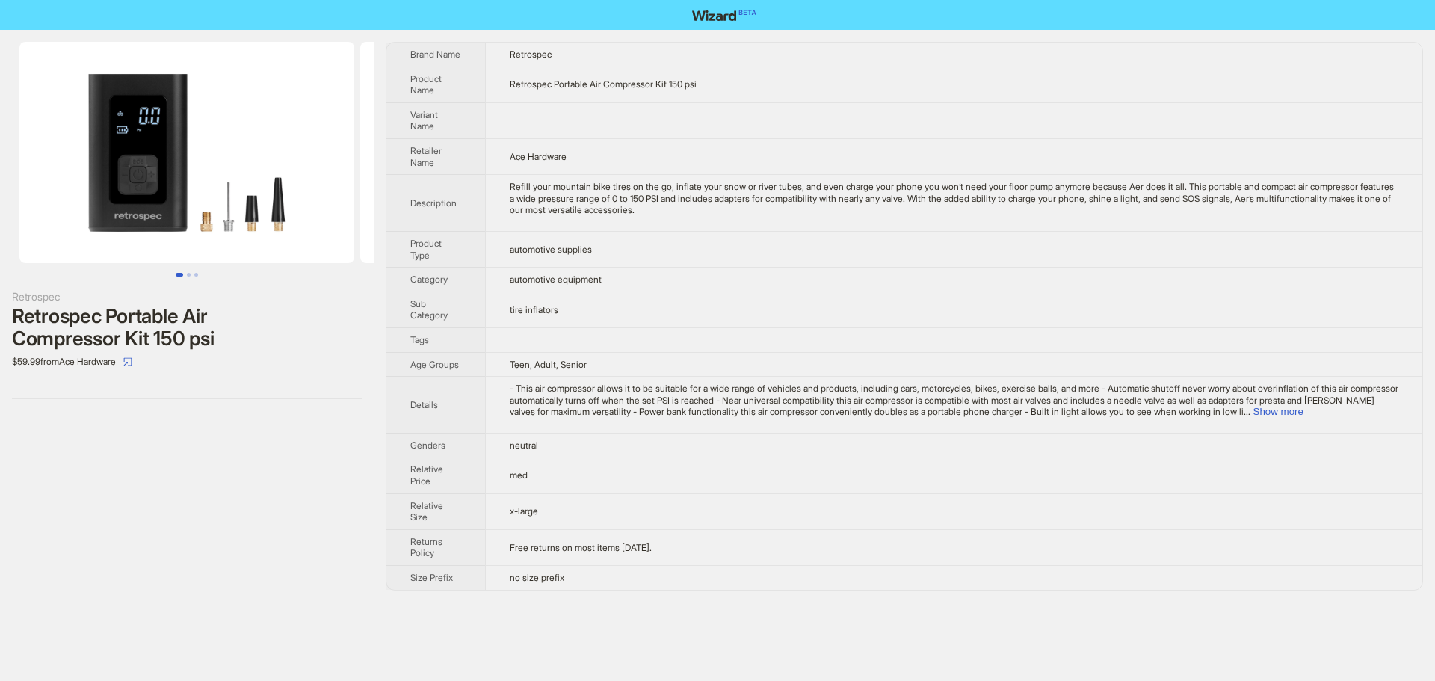
click at [767, 271] on td "automotive equipment" at bounding box center [953, 280] width 937 height 25
click at [1303, 414] on button "Show more" at bounding box center [1278, 411] width 50 height 11
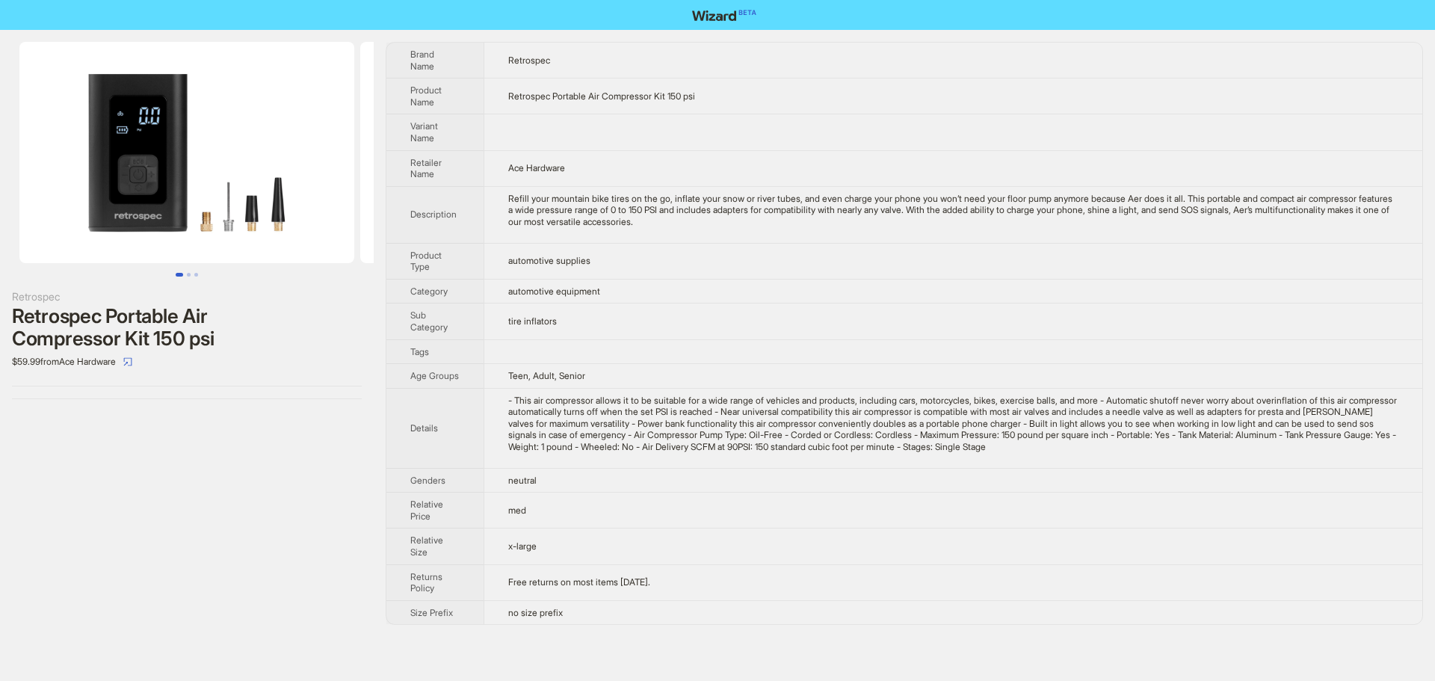
click at [1125, 334] on td "tire inflators" at bounding box center [953, 321] width 939 height 36
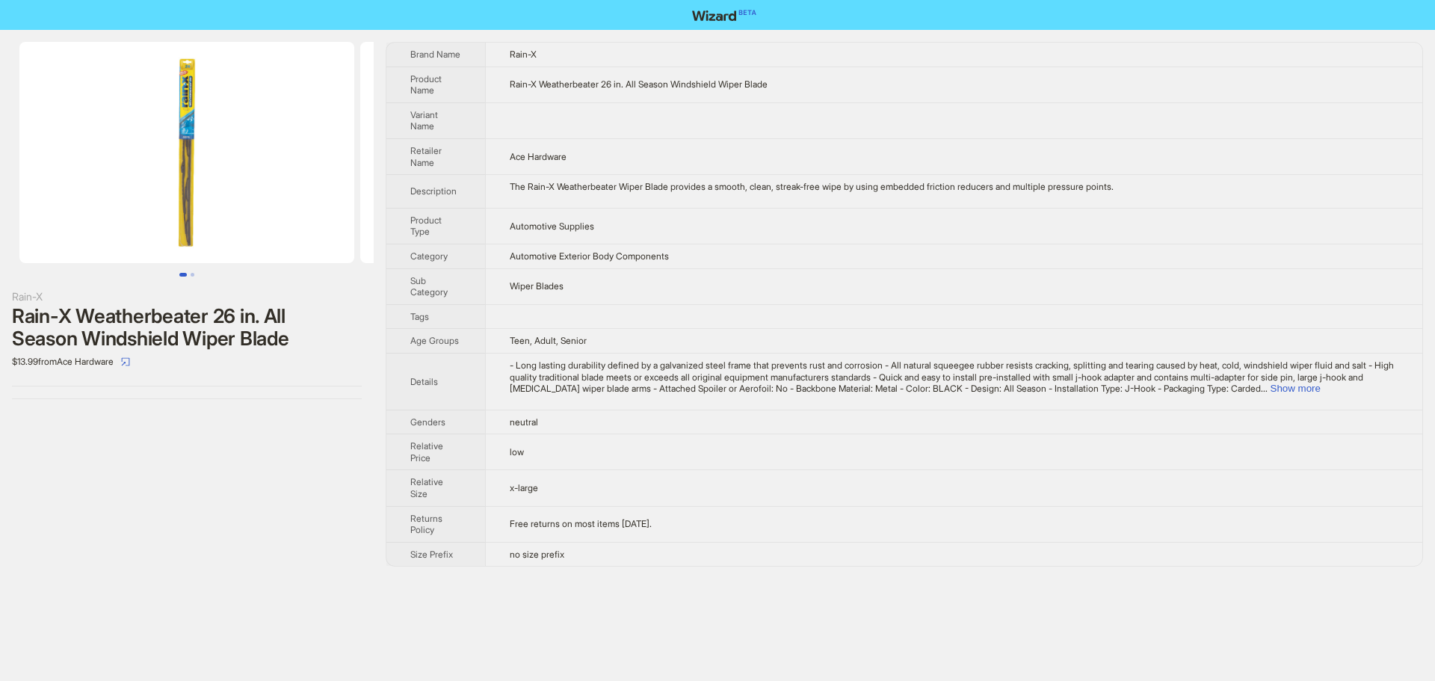
click at [859, 242] on td "Automotive Supplies" at bounding box center [953, 226] width 937 height 36
click at [1321, 386] on button "Show more" at bounding box center [1295, 388] width 50 height 11
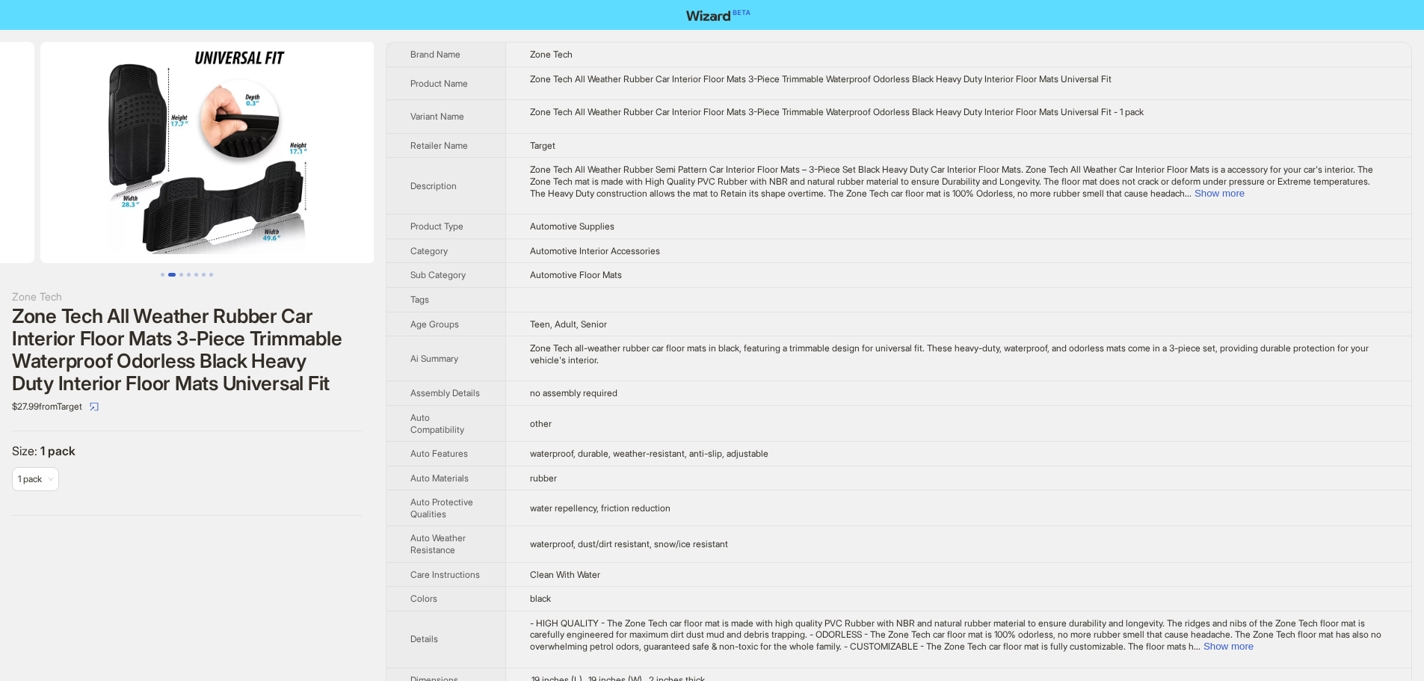
drag, startPoint x: 175, startPoint y: 195, endPoint x: 0, endPoint y: 200, distance: 174.9
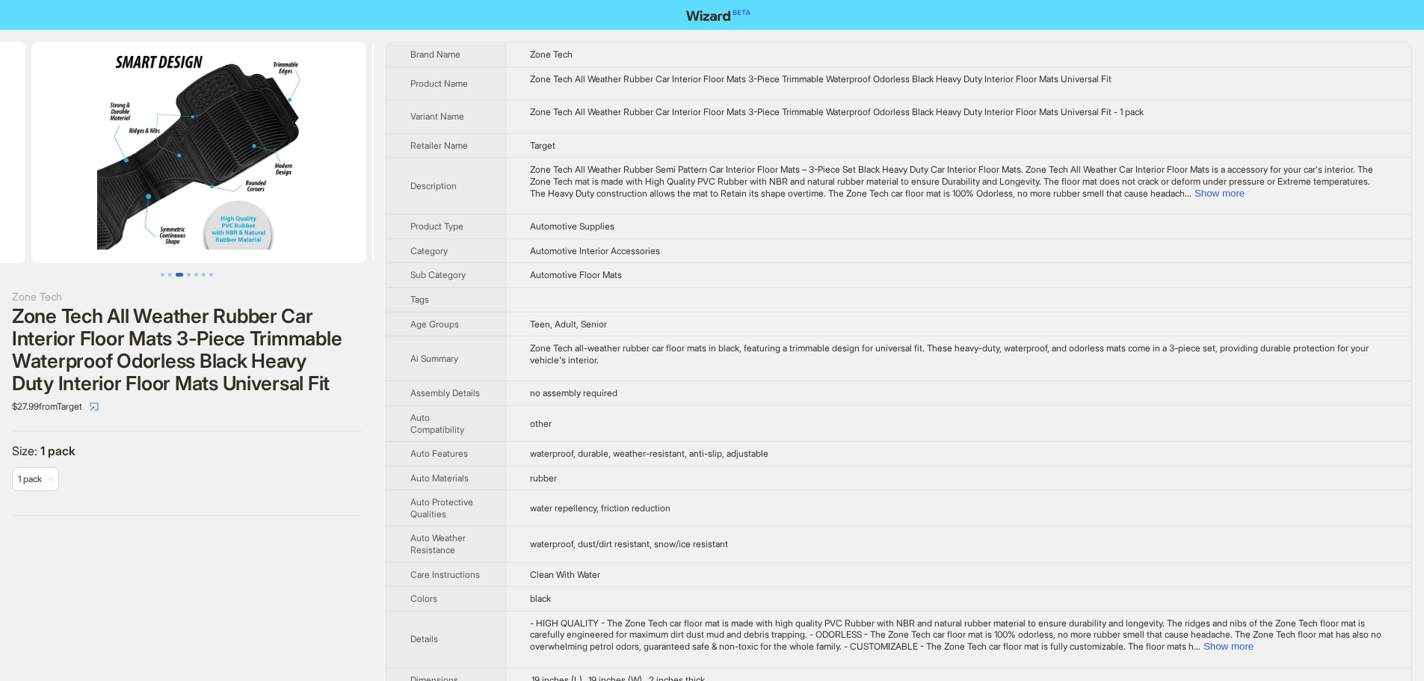
drag, startPoint x: 185, startPoint y: 185, endPoint x: 88, endPoint y: 190, distance: 97.3
click at [87, 189] on ul at bounding box center [187, 152] width 374 height 221
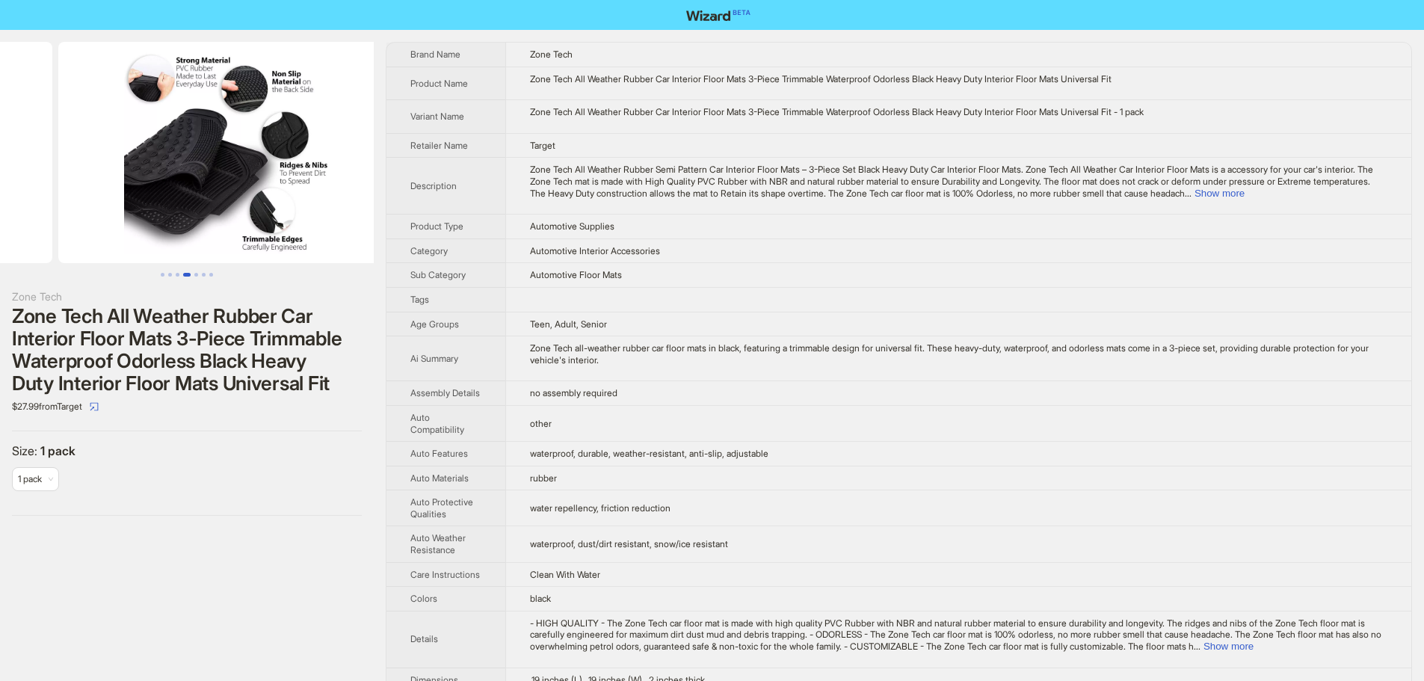
drag, startPoint x: 307, startPoint y: 188, endPoint x: 73, endPoint y: 193, distance: 234.0
click at [82, 193] on ul at bounding box center [187, 152] width 374 height 221
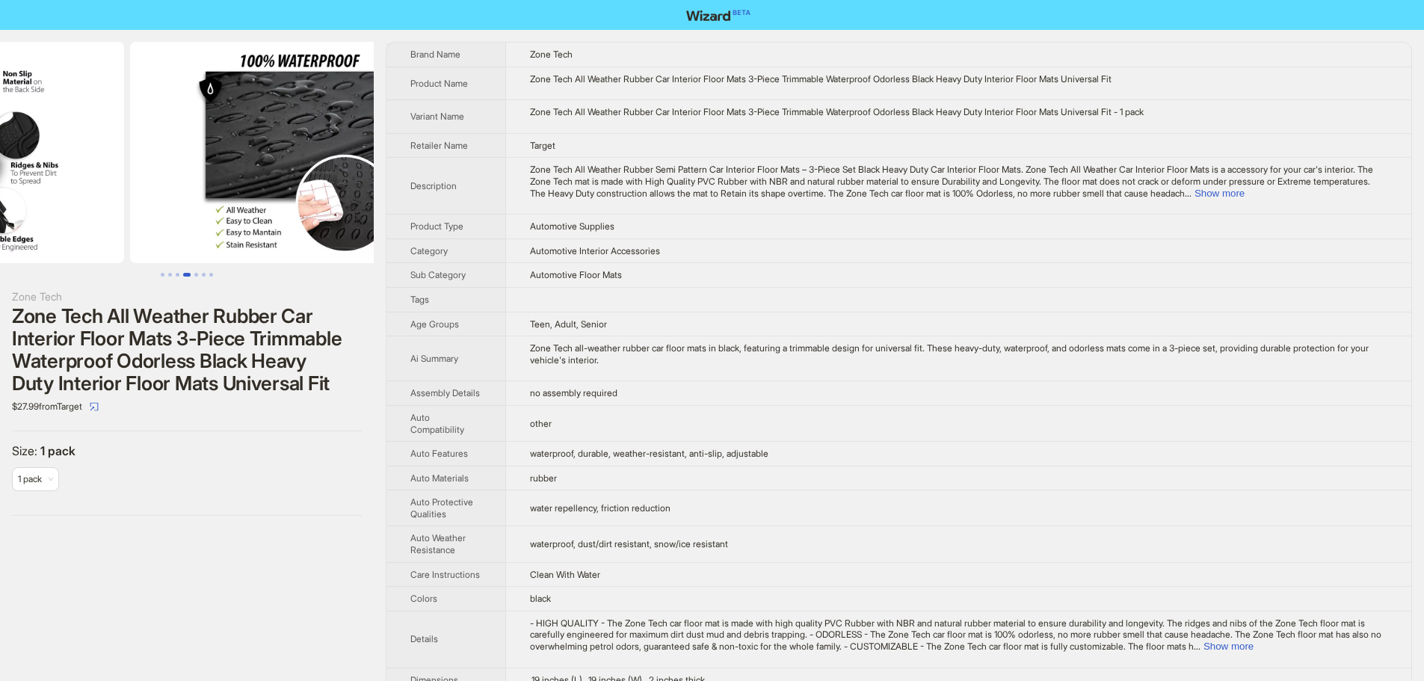
drag, startPoint x: 267, startPoint y: 194, endPoint x: 101, endPoint y: 194, distance: 165.9
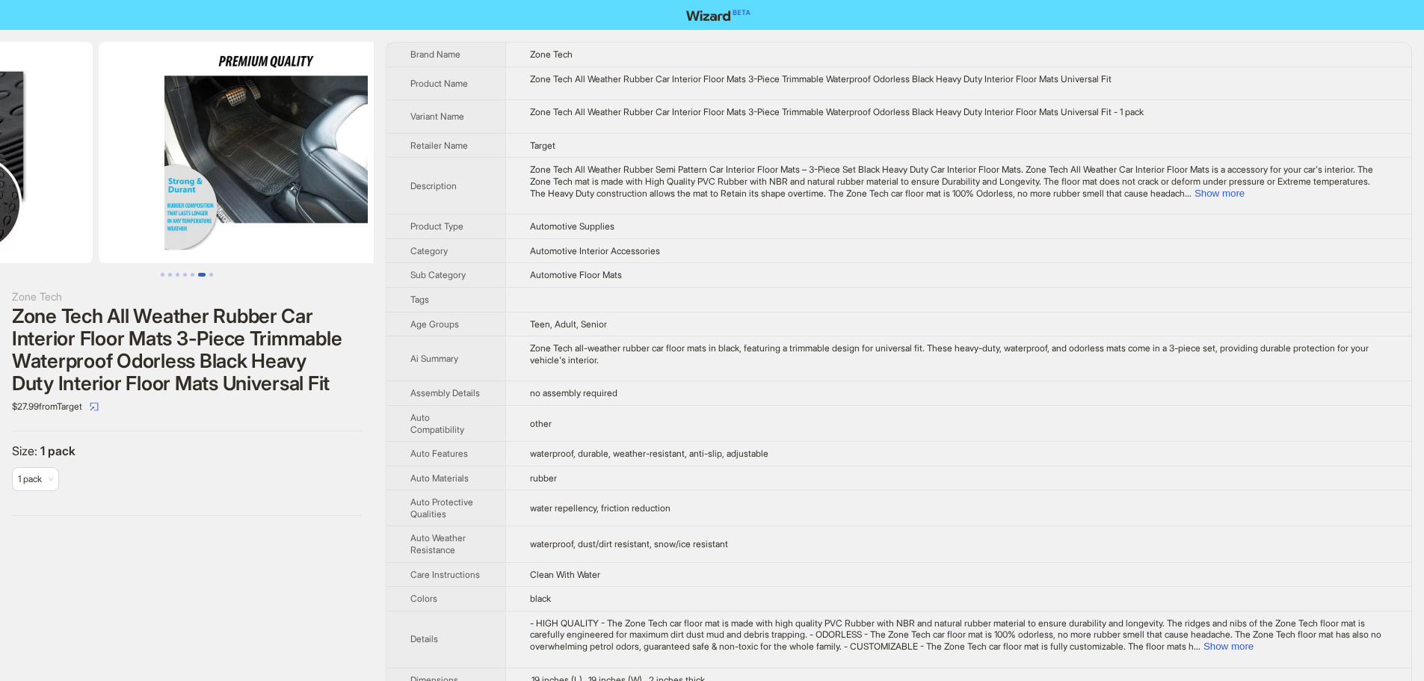
drag, startPoint x: 274, startPoint y: 201, endPoint x: 83, endPoint y: 208, distance: 190.7
click at [95, 206] on ul at bounding box center [187, 152] width 374 height 221
